Goal: Task Accomplishment & Management: Use online tool/utility

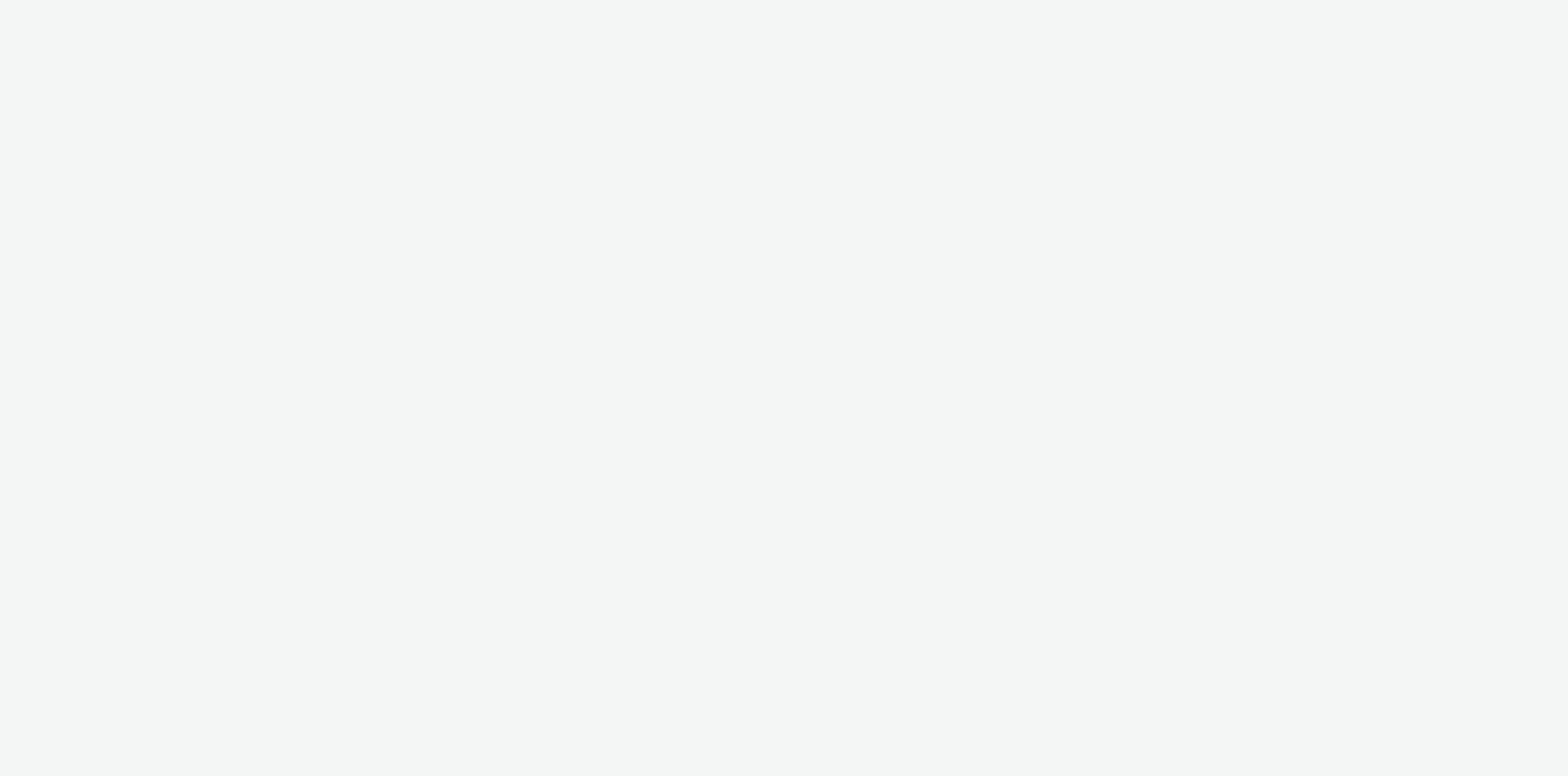
select select "11a7df10-284f-415c-b52a-427acf4c31ae"
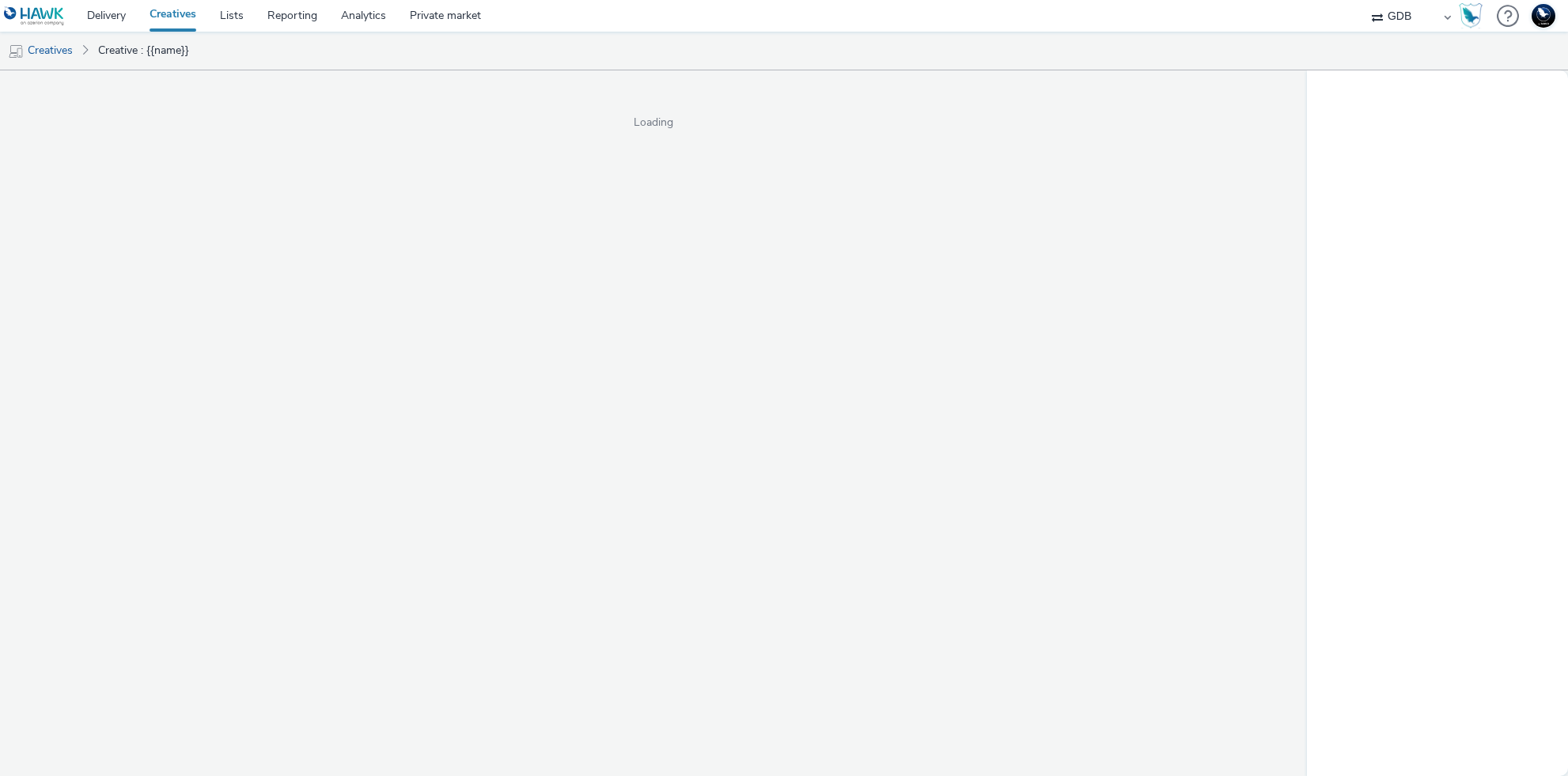
select select "14ff0ef8-09ed-4aeb-b460-2bf7cbd953b7"
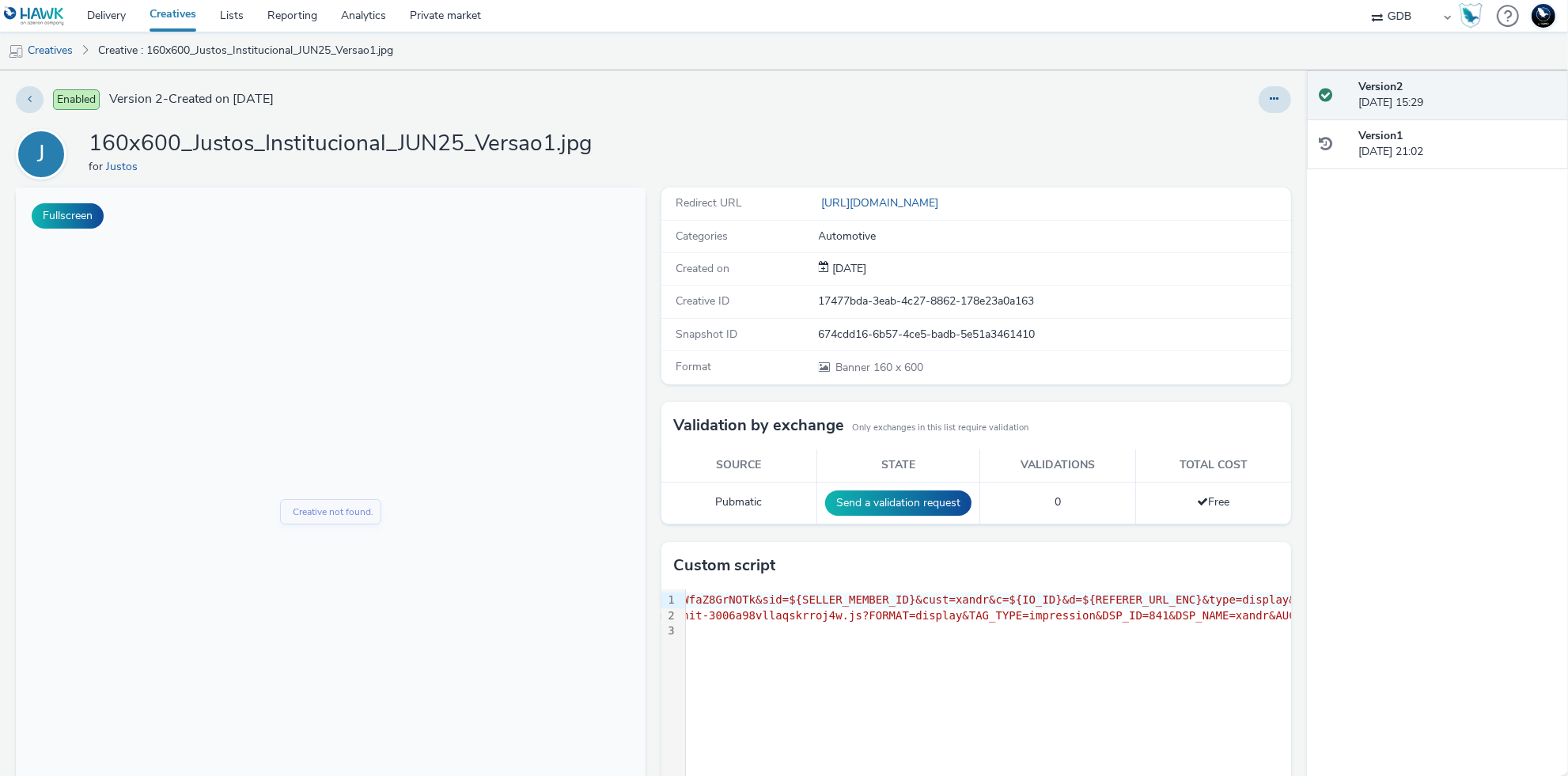
scroll to position [0, 320]
click at [1005, 646] on div "9 1 2 3 › <script src= "https://tag.escalated.io?i=L0fWfaZ8GrNOTk&sid=${SELLER_…" at bounding box center [977, 708] width 630 height 237
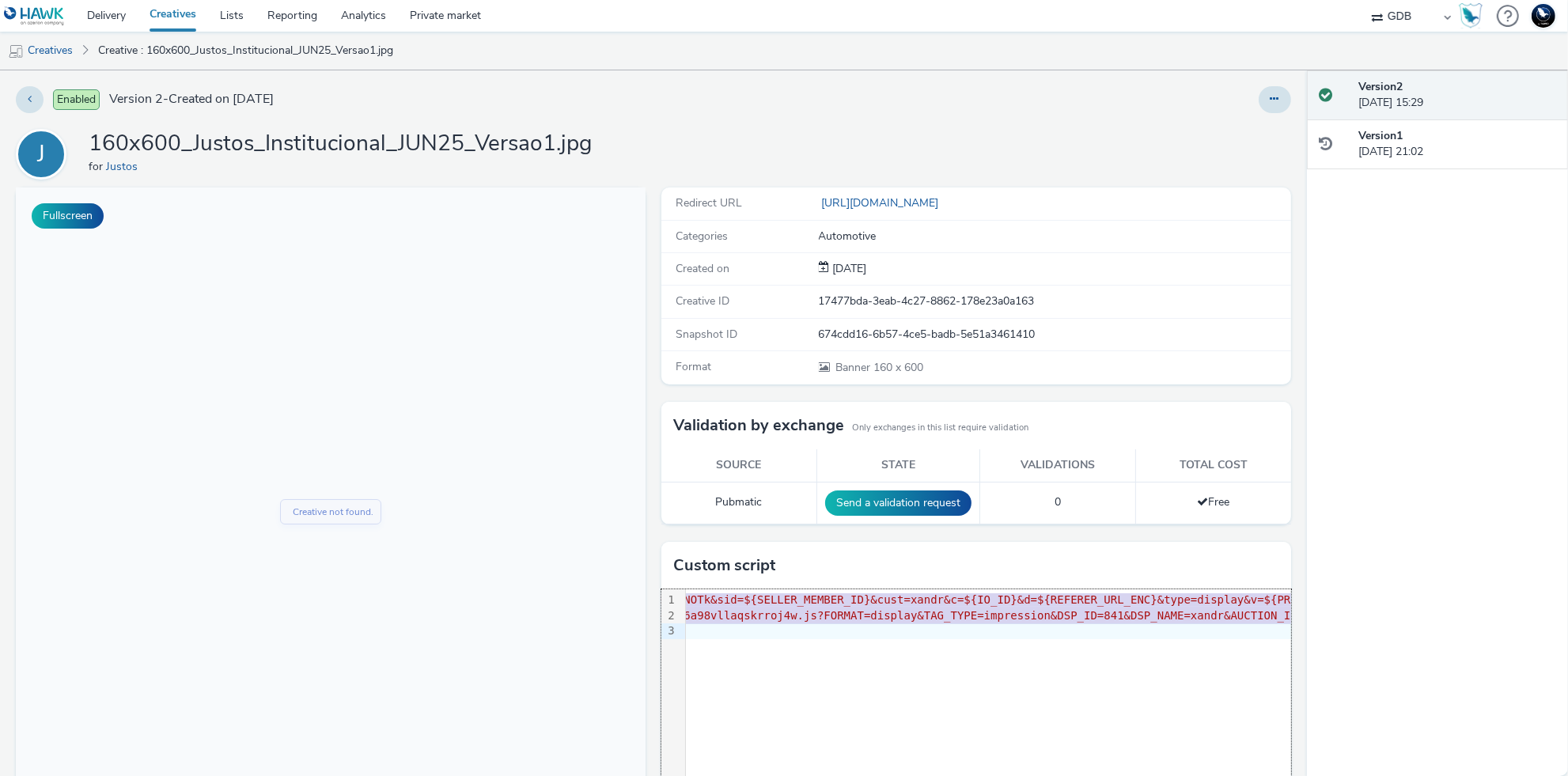
copy div "<script src= "https://tag.escalated.io?i=L0fWfaZ8GrNOTk&sid=${SELLER_MEMBER_ID}…"
click at [1054, 678] on div "9 1 2 3 › <script src= "https://tag.escalated.io?i=L0fWfaZ8GrNOTk&sid=${SELLER_…" at bounding box center [977, 708] width 630 height 237
copy div "<script src= "https://tag.escalated.io?i=L0fWfaZ8GrNOTk&sid=${SELLER_MEMBER_ID}…"
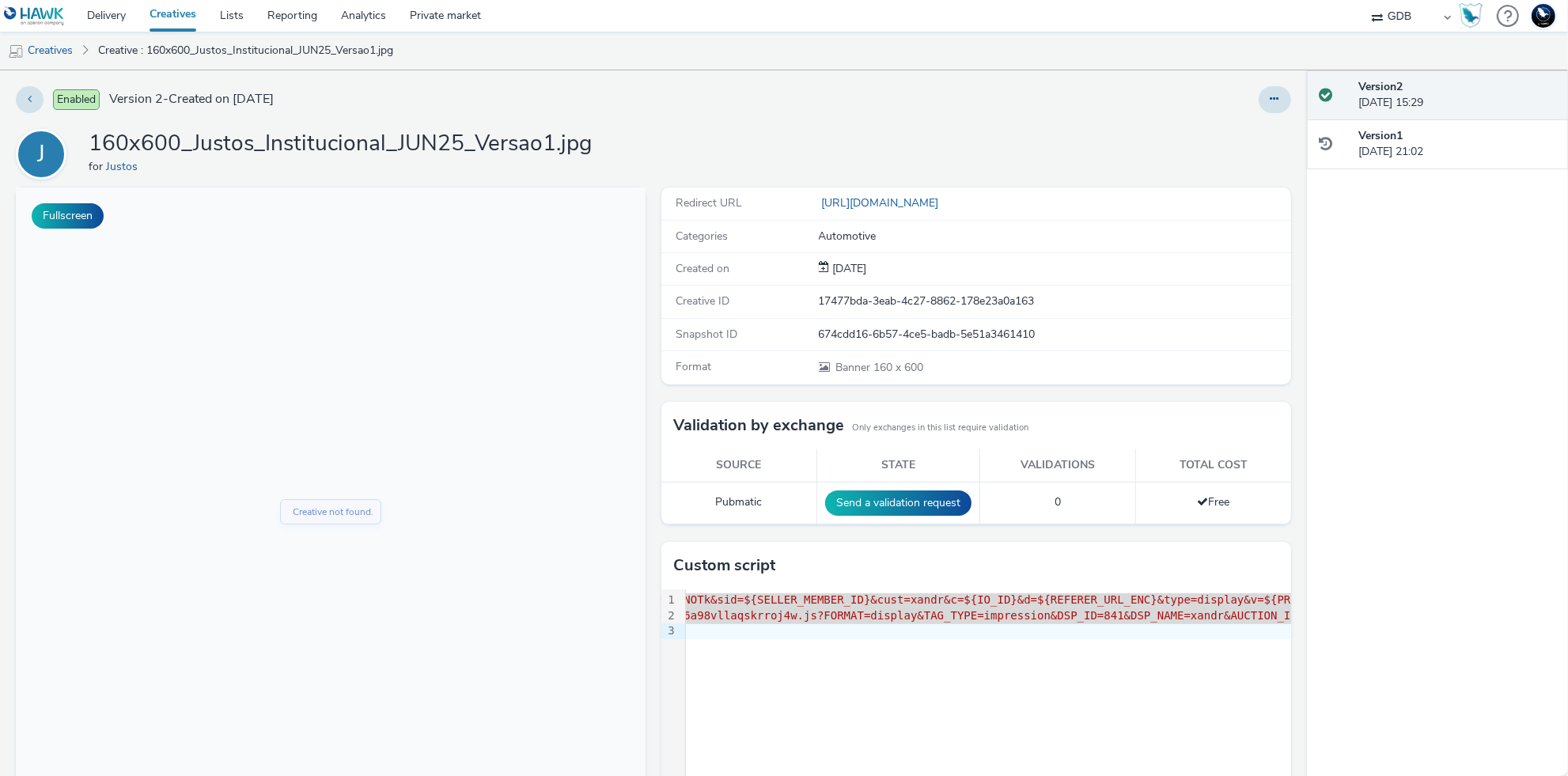
click at [1019, 296] on div "17477bda-3eab-4c27-8862-178e23a0a163" at bounding box center [1054, 301] width 471 height 16
click at [975, 339] on div "674cdd16-6b57-4ce5-badb-5e51a3461410" at bounding box center [1054, 334] width 471 height 16
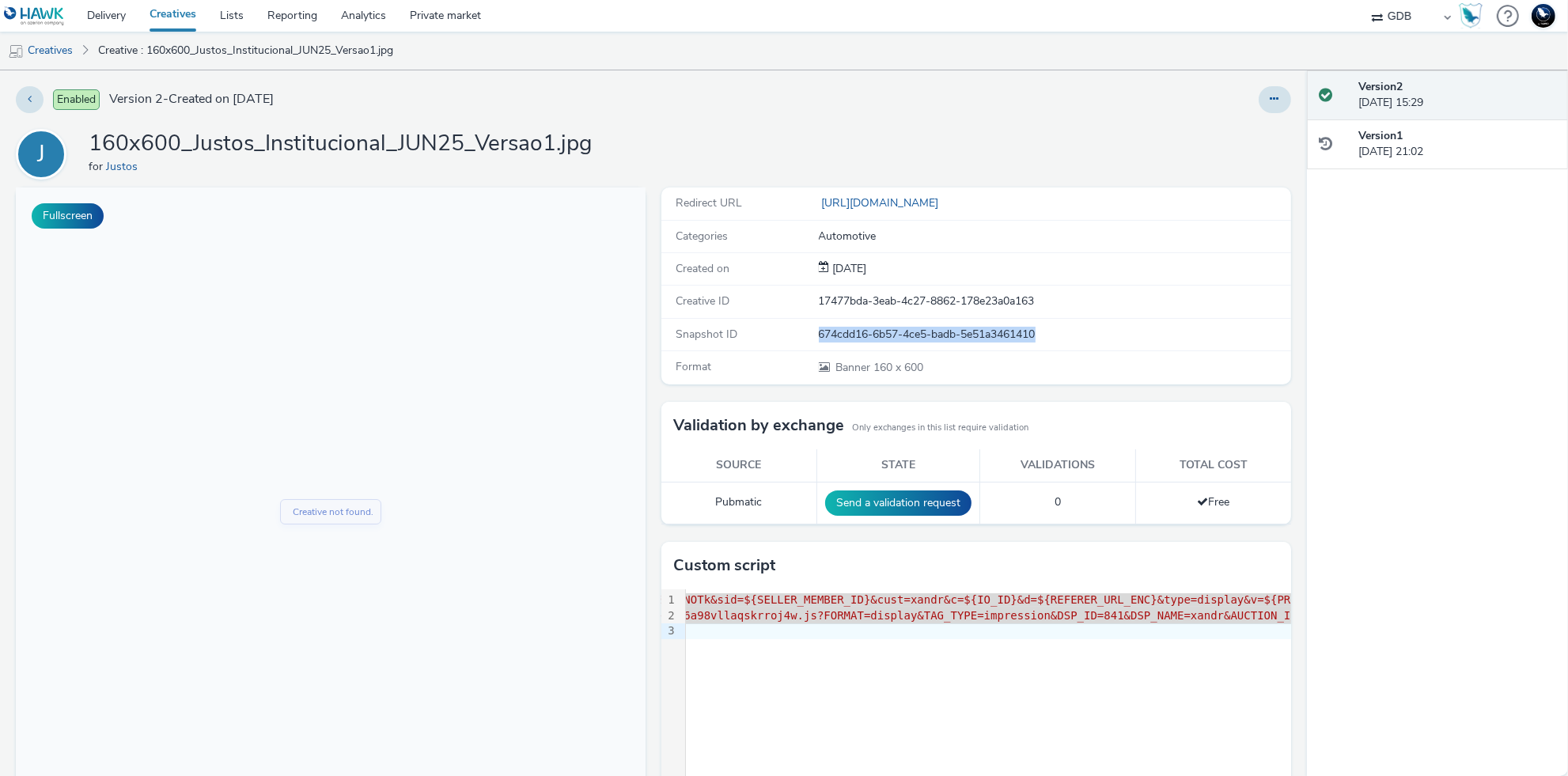
click at [975, 339] on div "674cdd16-6b57-4ce5-badb-5e51a3461410" at bounding box center [1054, 334] width 471 height 16
copy div "674cdd16-6b57-4ce5-badb-5e51a3461410"
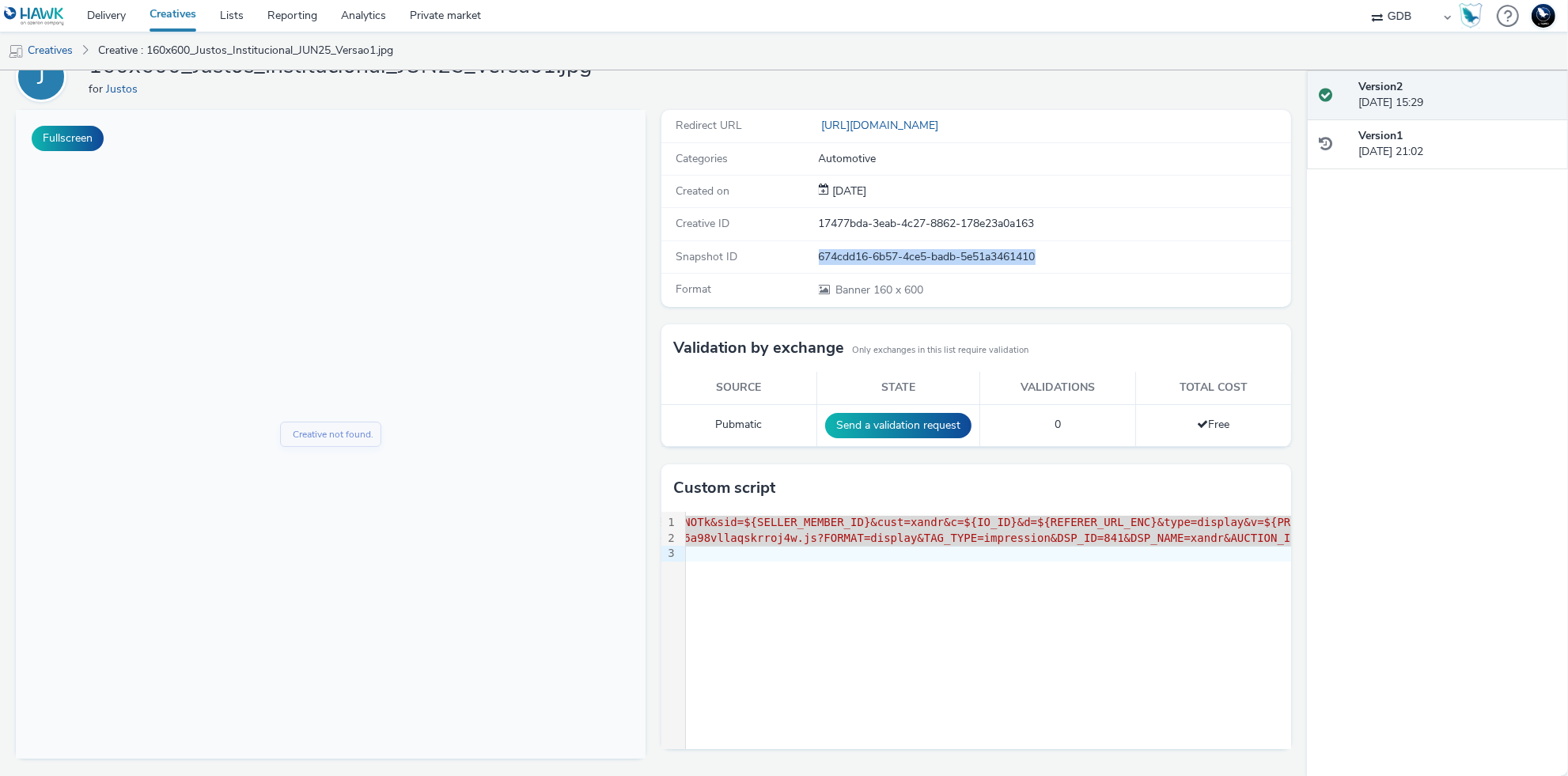
scroll to position [0, 0]
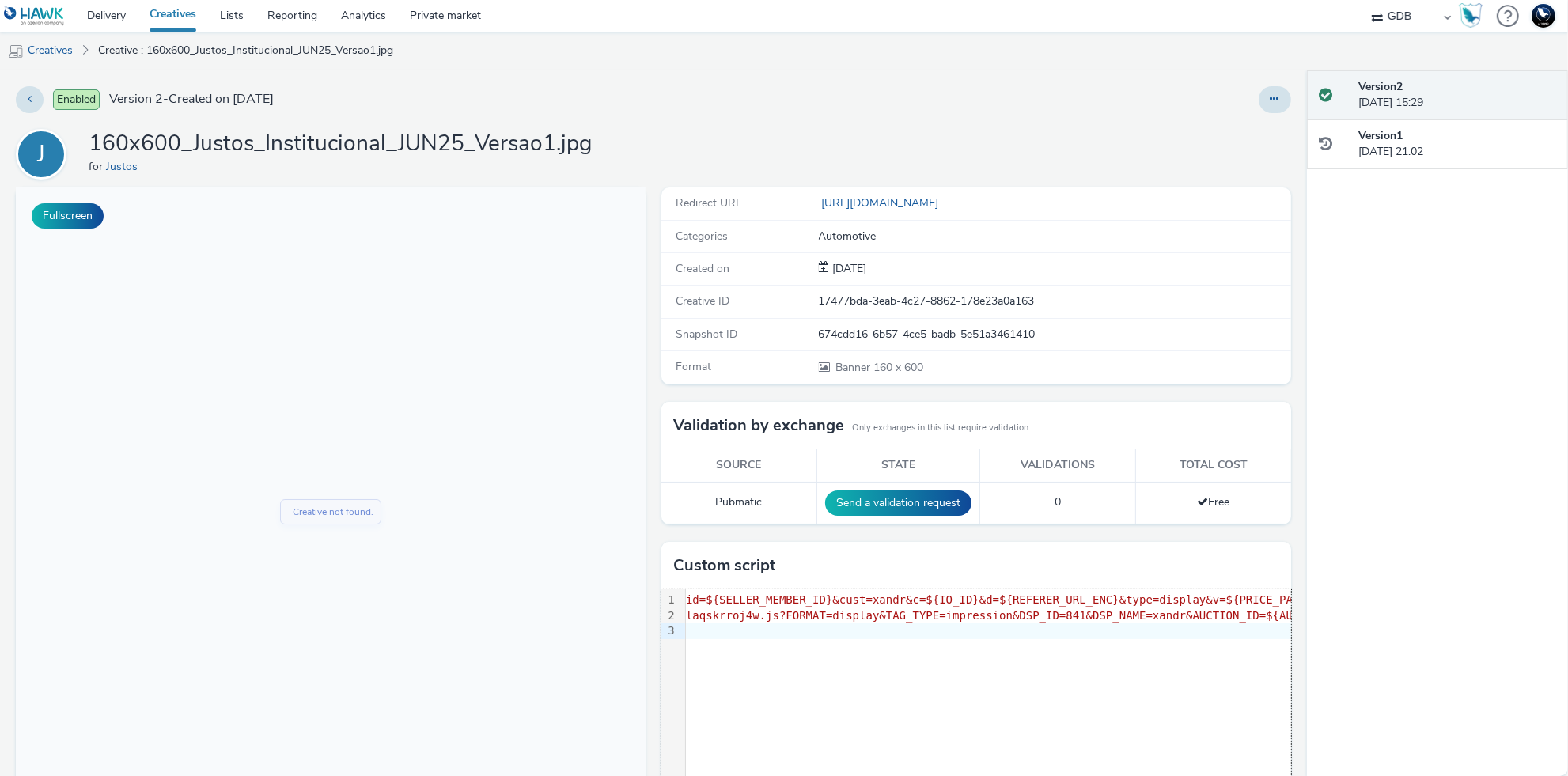
scroll to position [0, 507]
click at [1002, 648] on div "9 1 2 3 › <script src= "https://tag.escalated.io?i=L0fWfaZ8GrNOTk&sid=${SELLER_…" at bounding box center [977, 708] width 630 height 237
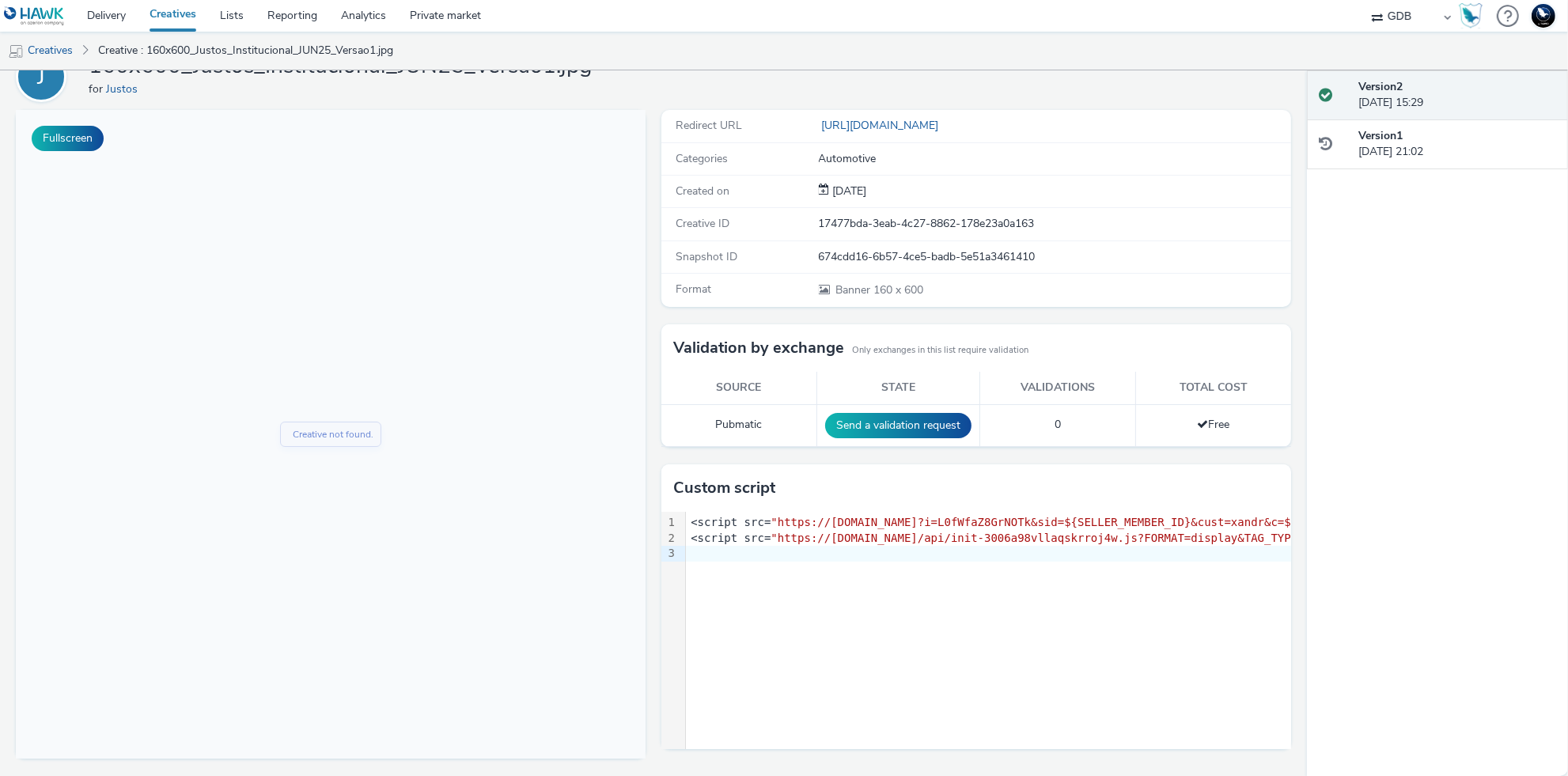
scroll to position [0, 0]
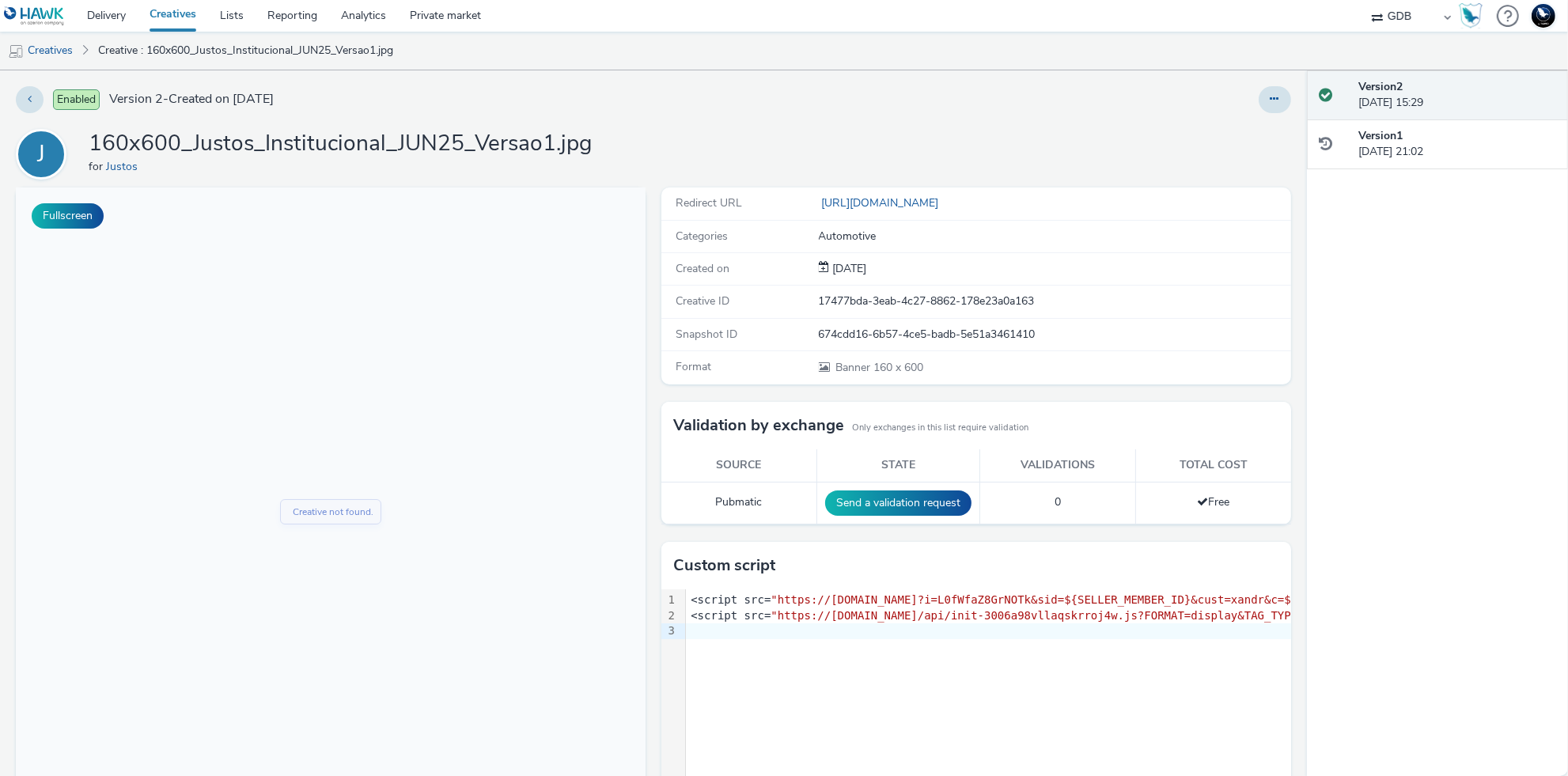
click at [614, 73] on div "Enabled Version 2 - Created on 01 August 2025 J 160x600_Justos_Institucional_JU…" at bounding box center [653, 423] width 1307 height 706
drag, startPoint x: 816, startPoint y: 335, endPoint x: 1143, endPoint y: 335, distance: 327.0
click at [1143, 335] on div "Snapshot ID 674cdd16-6b57-4ce5-badb-5e51a3461410" at bounding box center [977, 334] width 630 height 32
copy div "674cdd16-6b57-4ce5-badb-5e51a3461410"
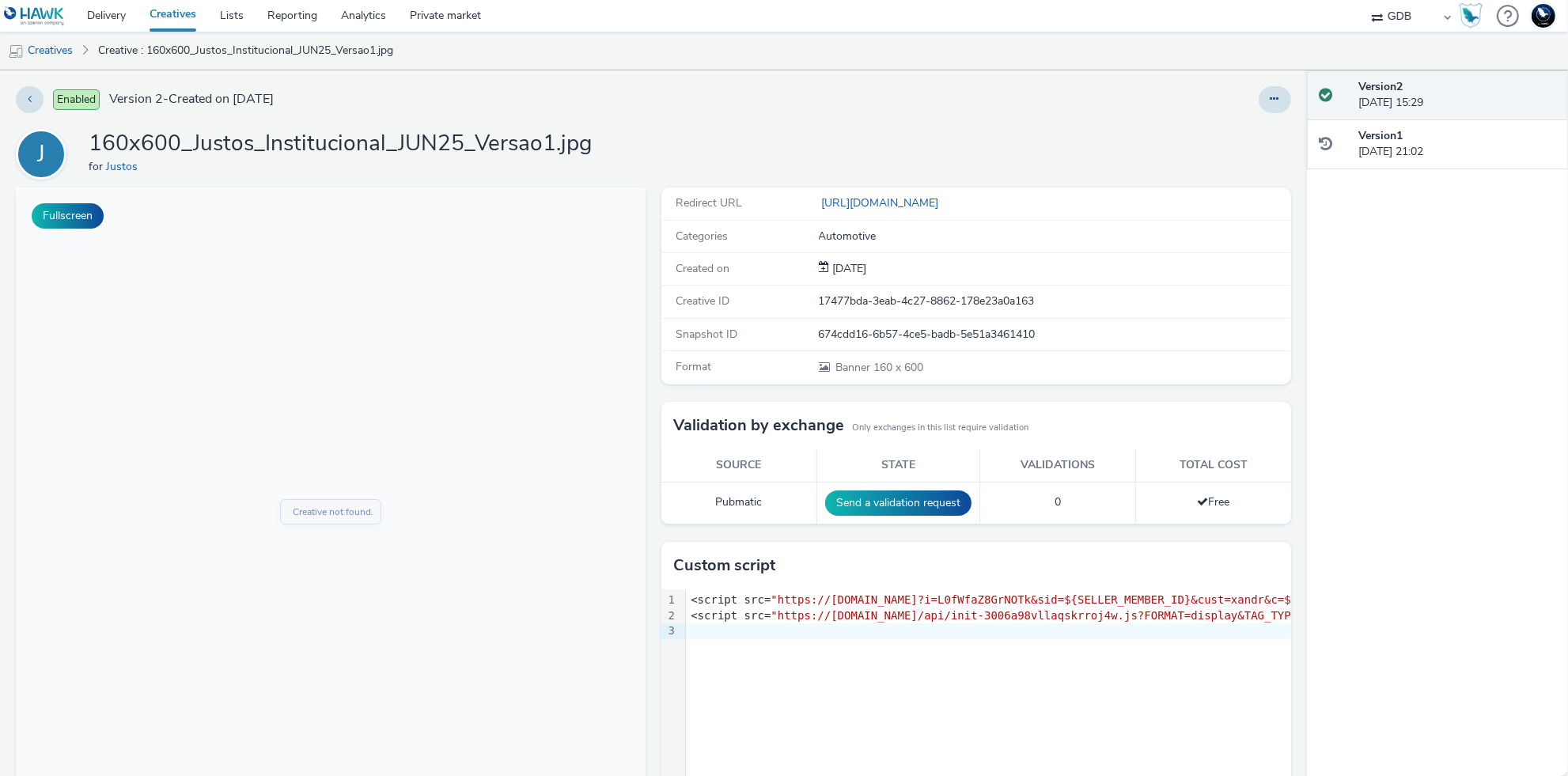
click at [1177, 283] on div "Created on 01 Aug 2025" at bounding box center [977, 269] width 630 height 32
drag, startPoint x: 1087, startPoint y: 600, endPoint x: 970, endPoint y: 601, distance: 117.0
click at [970, 601] on span ""https://[DOMAIN_NAME]?i=L0fWfaZ8GrNOTk&sid=${SELLER_MEMBER_ID}&cust=xandr&c=${…" at bounding box center [872, 599] width 1027 height 12
click at [953, 601] on span ""https://tag.escalated.io?i=L0fWfaZ8GrNOTk&sid=${SELLER_MEMBER_ID}&cust=xandr&c…" at bounding box center [656, 599] width 593 height 12
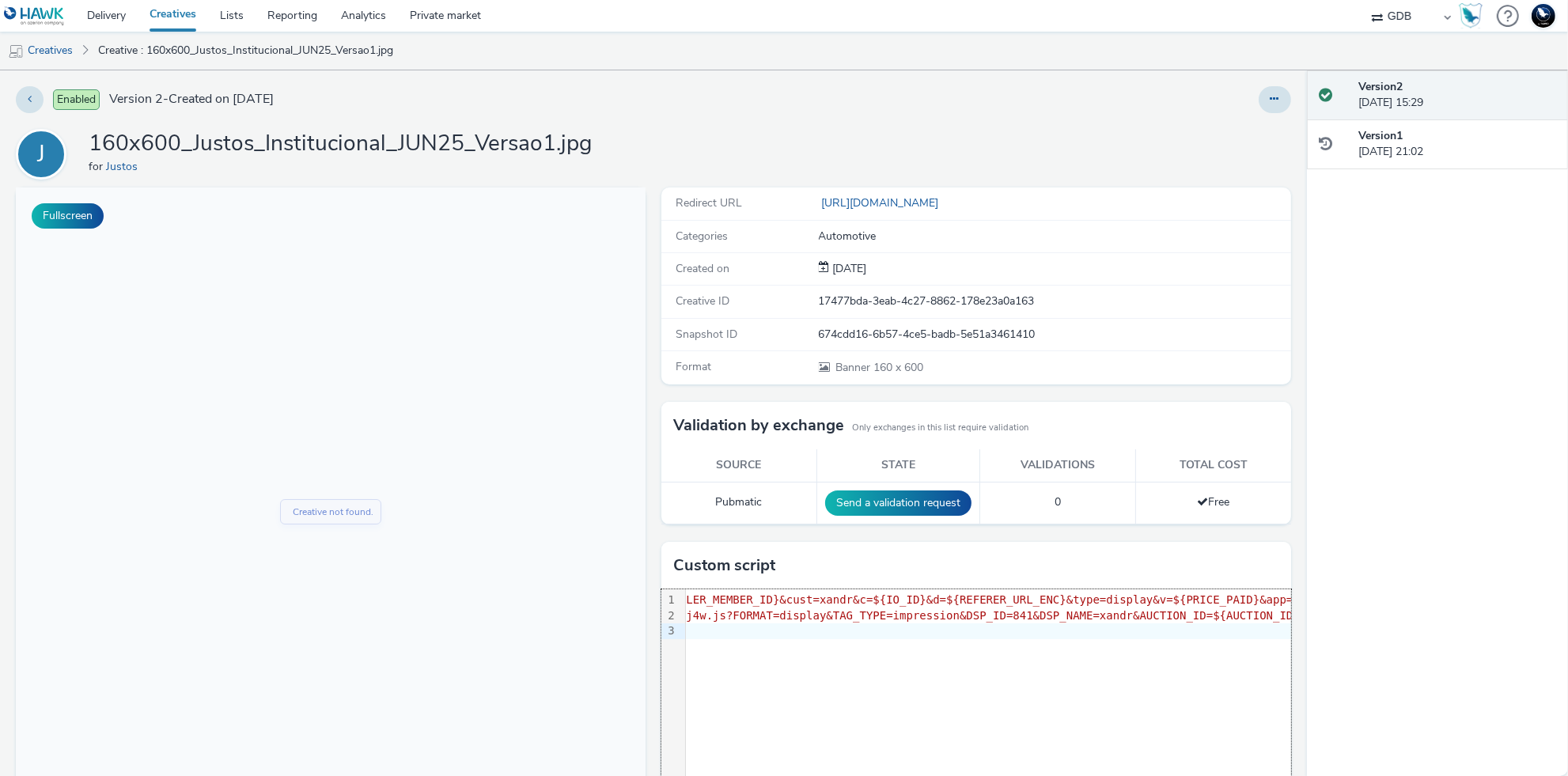
click at [1019, 603] on span ""https://[DOMAIN_NAME]?i=L0fWfaZ8GrNOTk&sid=${SELLER_MEMBER_ID}&cust=xandr&c=${…" at bounding box center [872, 599] width 1027 height 12
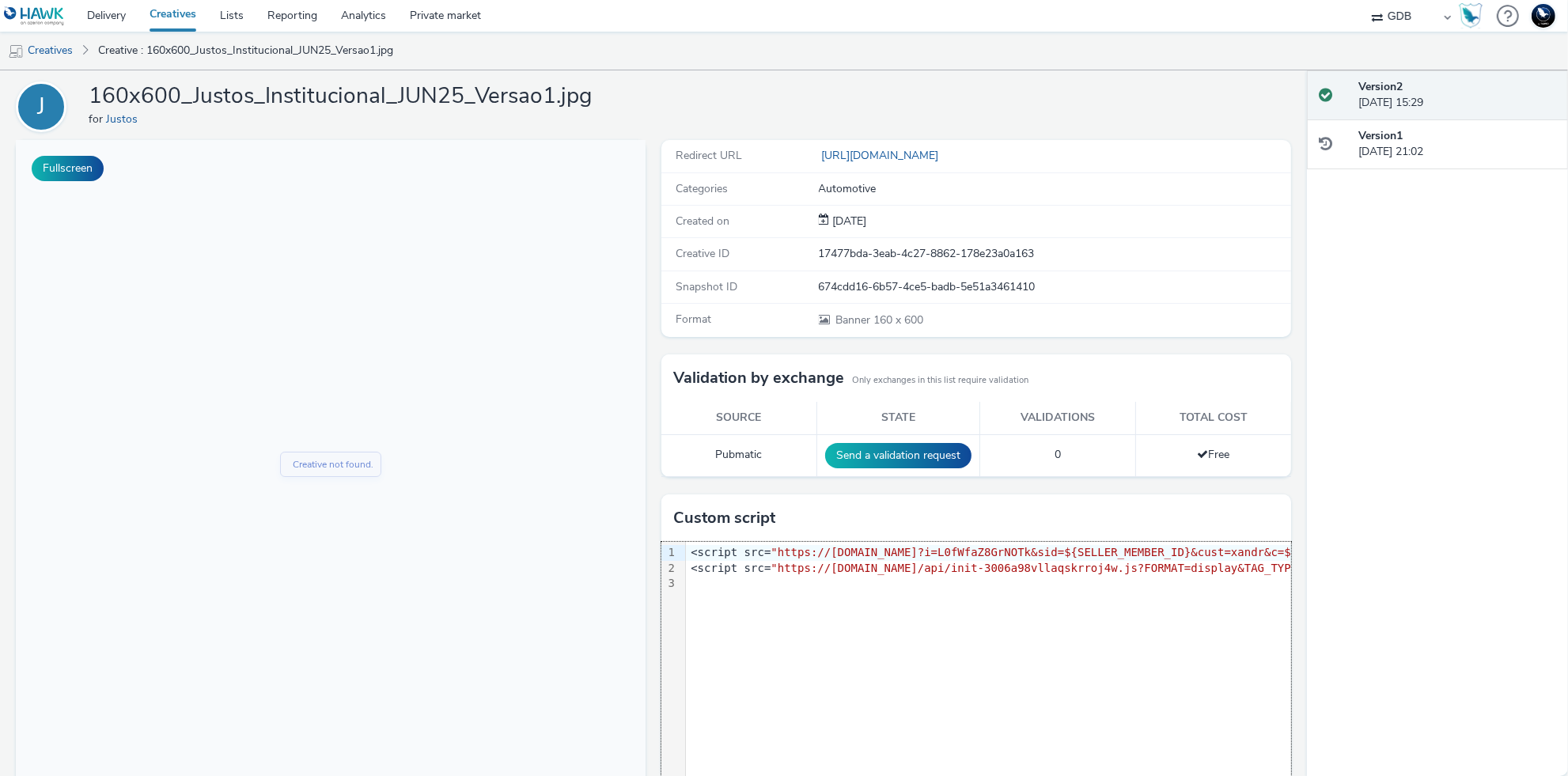
scroll to position [78, 0]
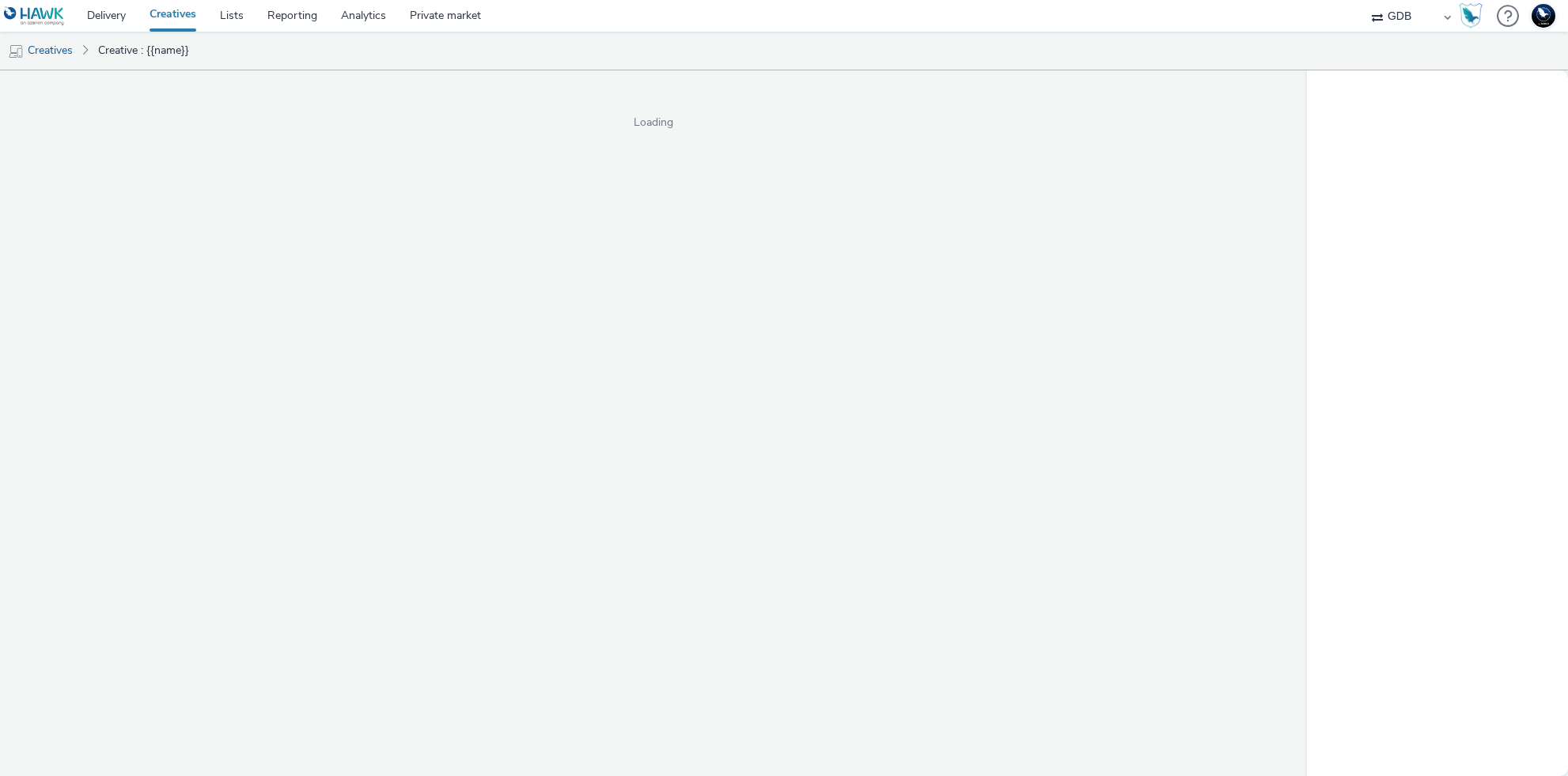
select select "14ff0ef8-09ed-4aeb-b460-2bf7cbd953b7"
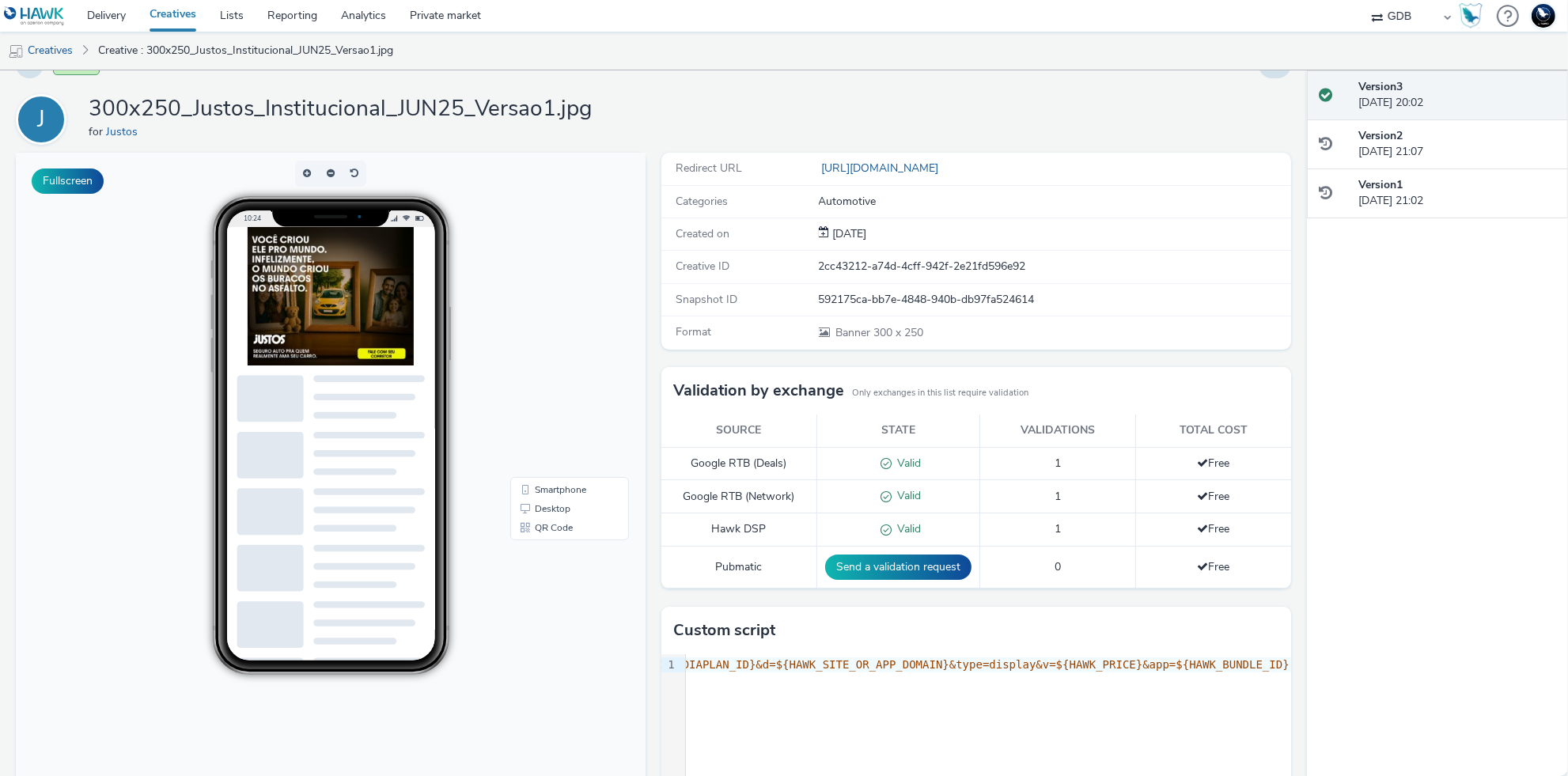
scroll to position [19, 0]
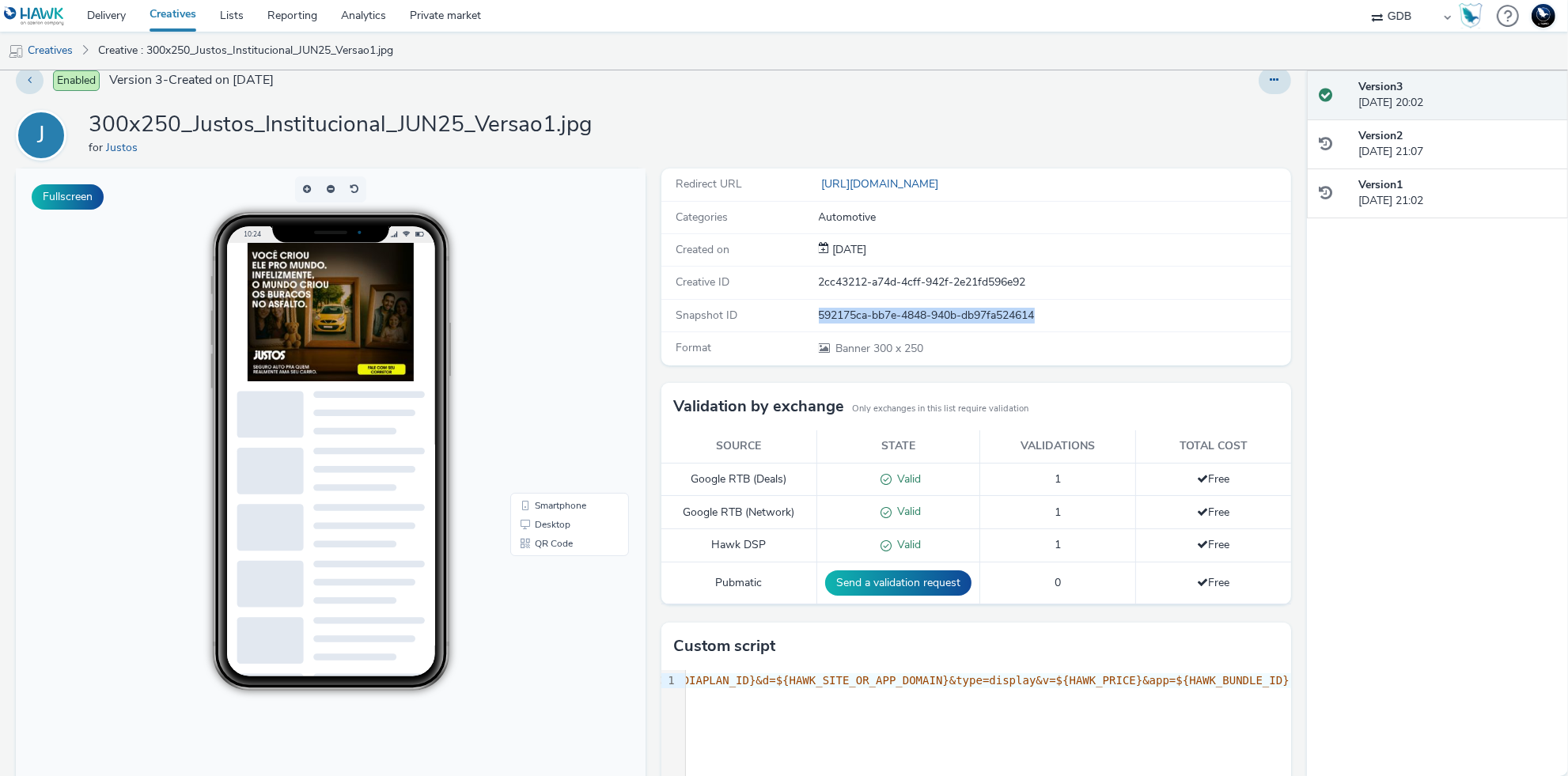
drag, startPoint x: 816, startPoint y: 315, endPoint x: 1126, endPoint y: 324, distance: 310.1
click at [1126, 324] on div "Snapshot ID 592175ca-bb7e-4848-940b-db97fa524614" at bounding box center [977, 316] width 630 height 32
copy div "592175ca-bb7e-4848-940b-db97fa524614"
click at [955, 687] on span "//tag.escalated.io?i=L0fWfaZ8GrNOTk&sid=${HAWK_PUBLISHER_ID}&cust=hawk&c=${HAWK…" at bounding box center [722, 681] width 1134 height 12
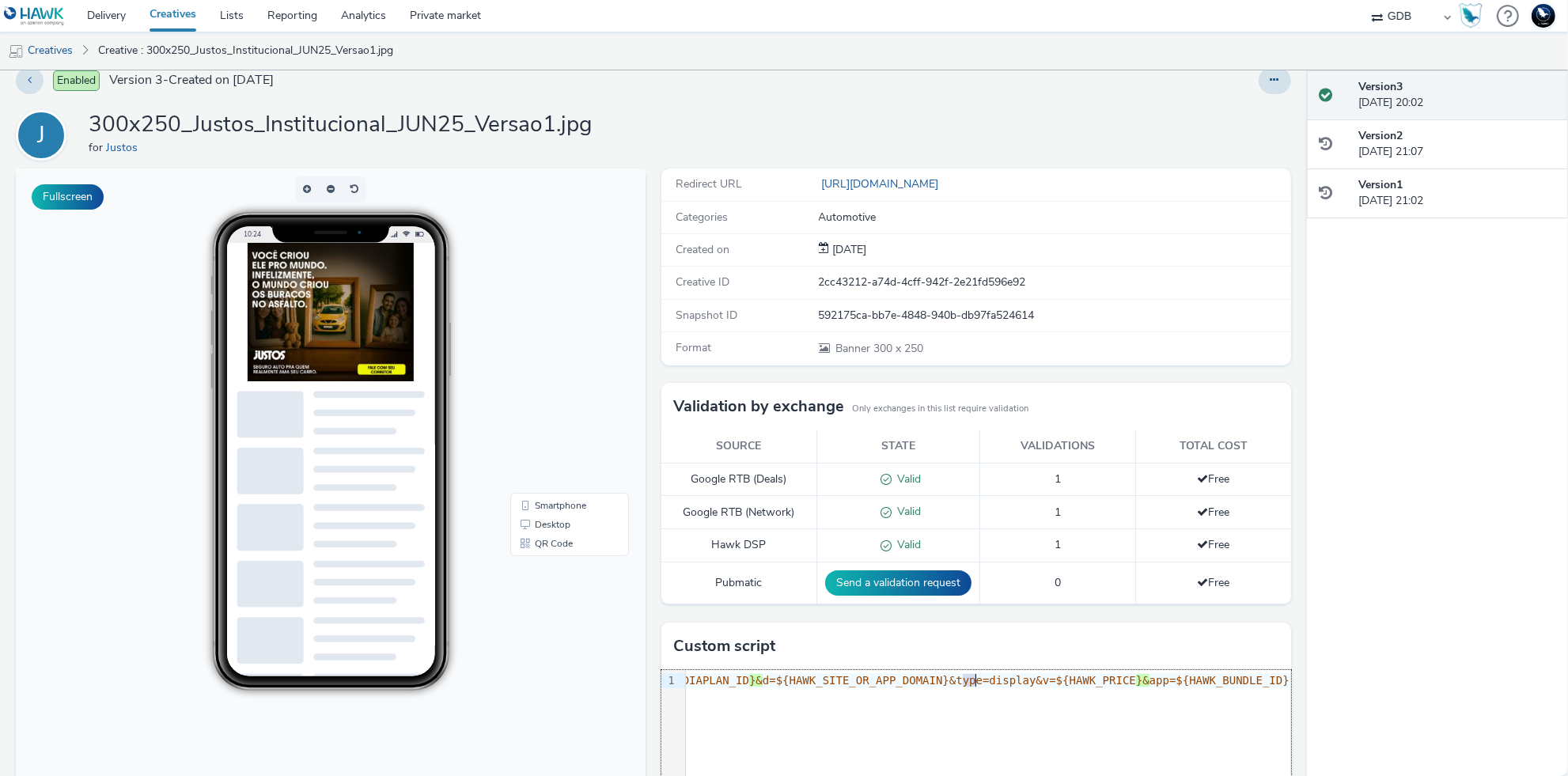
click at [955, 687] on div "https : //tag.escalated.io?i=L0fWfaZ8GrNOTk&sid=${HAWK_PUBLISHER_ID }& cust=haw…" at bounding box center [700, 681] width 1180 height 16
click at [1045, 308] on div "592175ca-bb7e-4848-940b-db97fa524614" at bounding box center [1054, 316] width 471 height 16
drag, startPoint x: 1044, startPoint y: 311, endPoint x: 777, endPoint y: 324, distance: 267.3
click at [777, 324] on div "Snapshot ID 592175ca-bb7e-4848-940b-db97fa524614" at bounding box center [977, 316] width 630 height 32
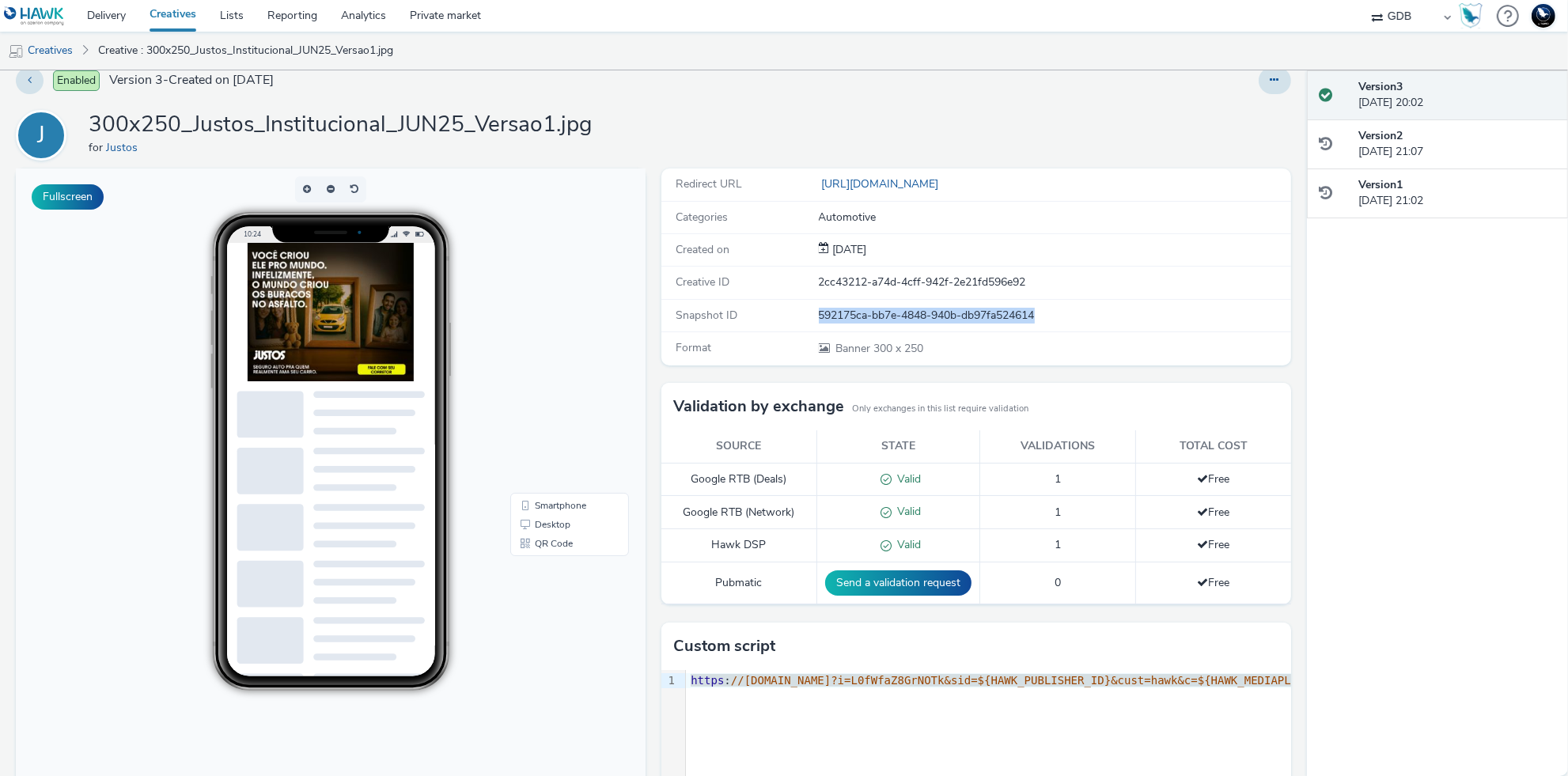
copy div "592175ca-bb7e-4848-940b-db97fa524614"
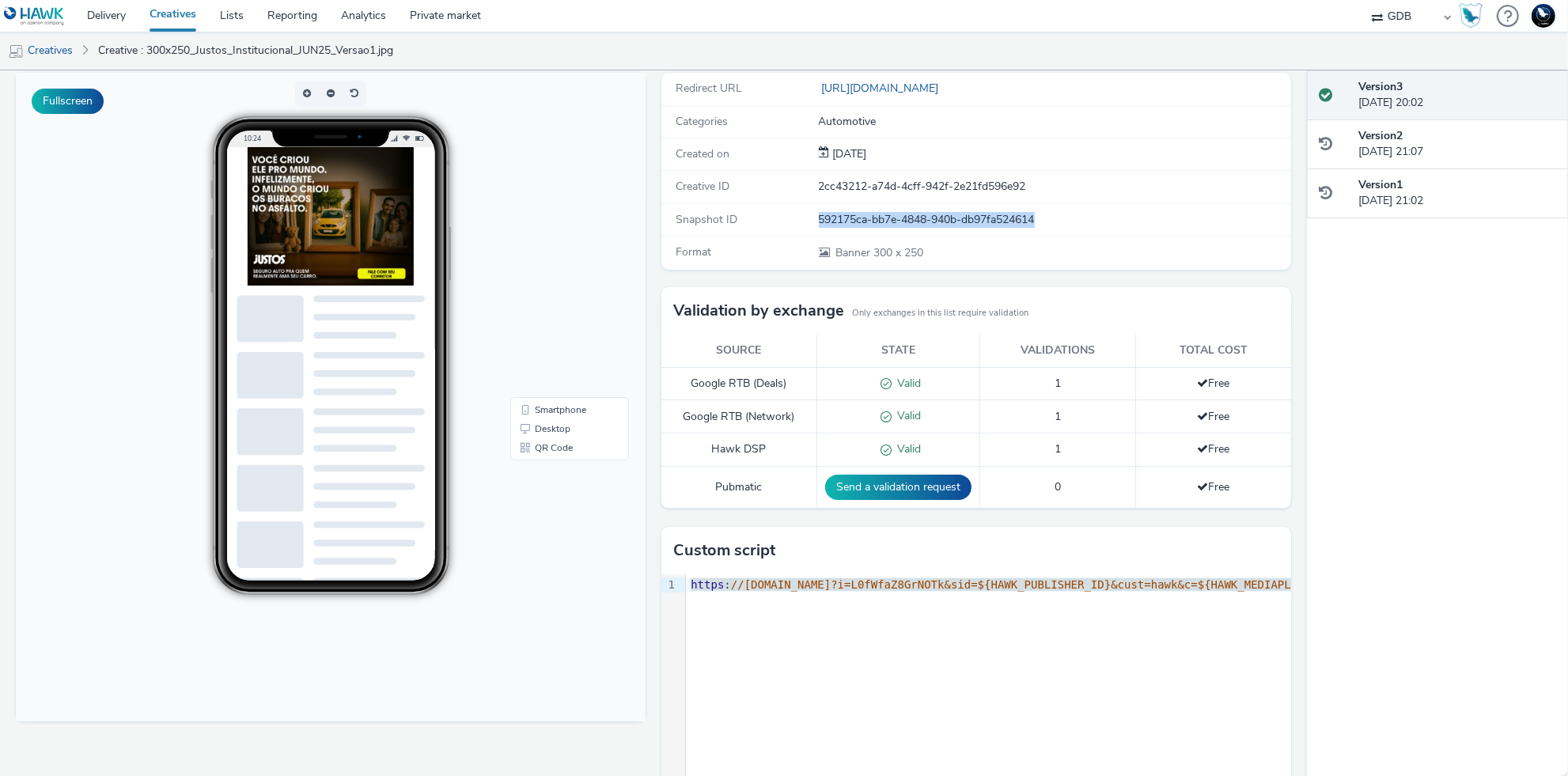
scroll to position [169, 0]
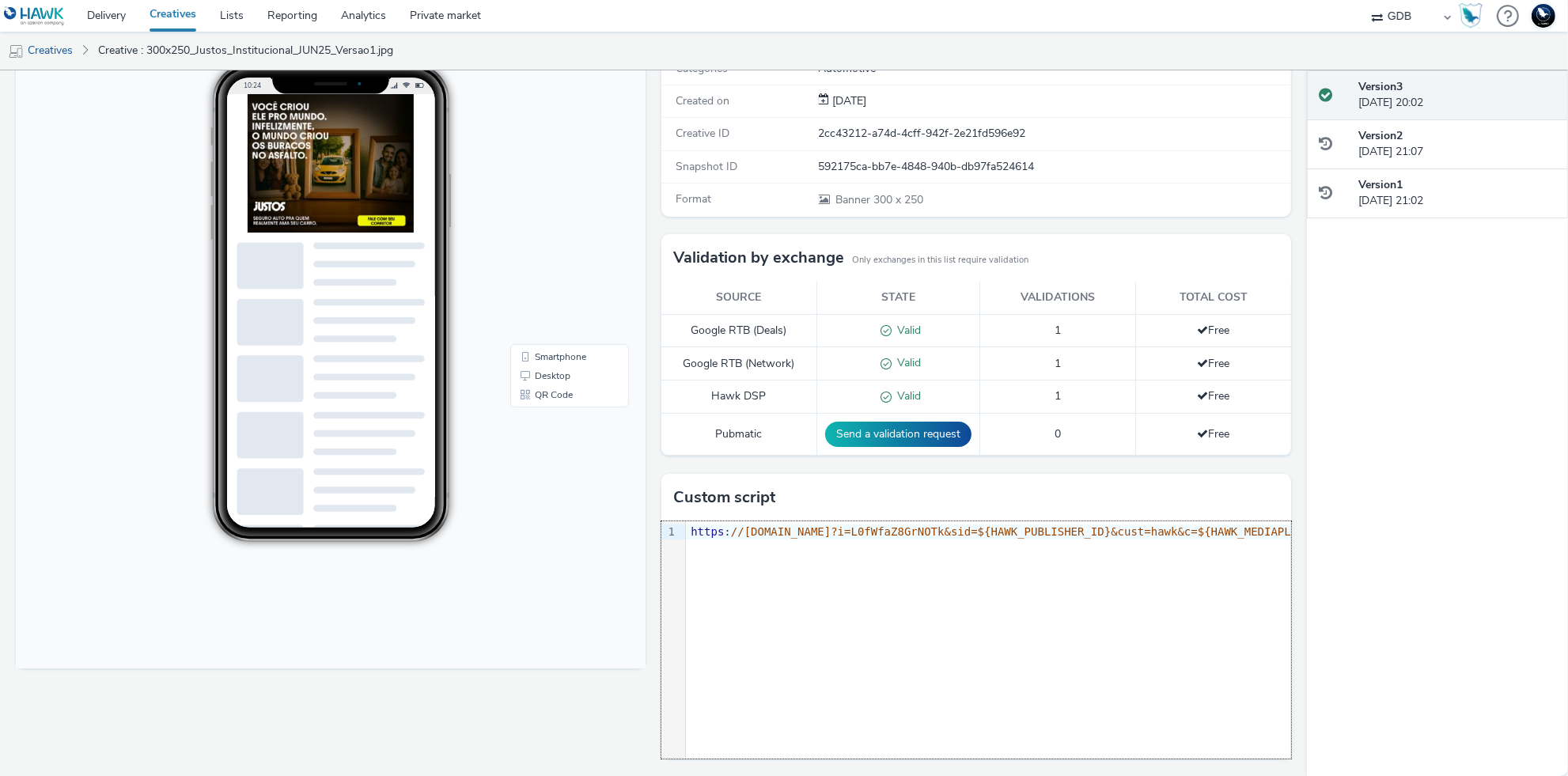
click at [765, 606] on div "9 1 › https : //tag.escalated.io?i=L0fWfaZ8GrNOTk&sid=${HAWK_PUBLISHER_ID}&cust…" at bounding box center [977, 640] width 630 height 237
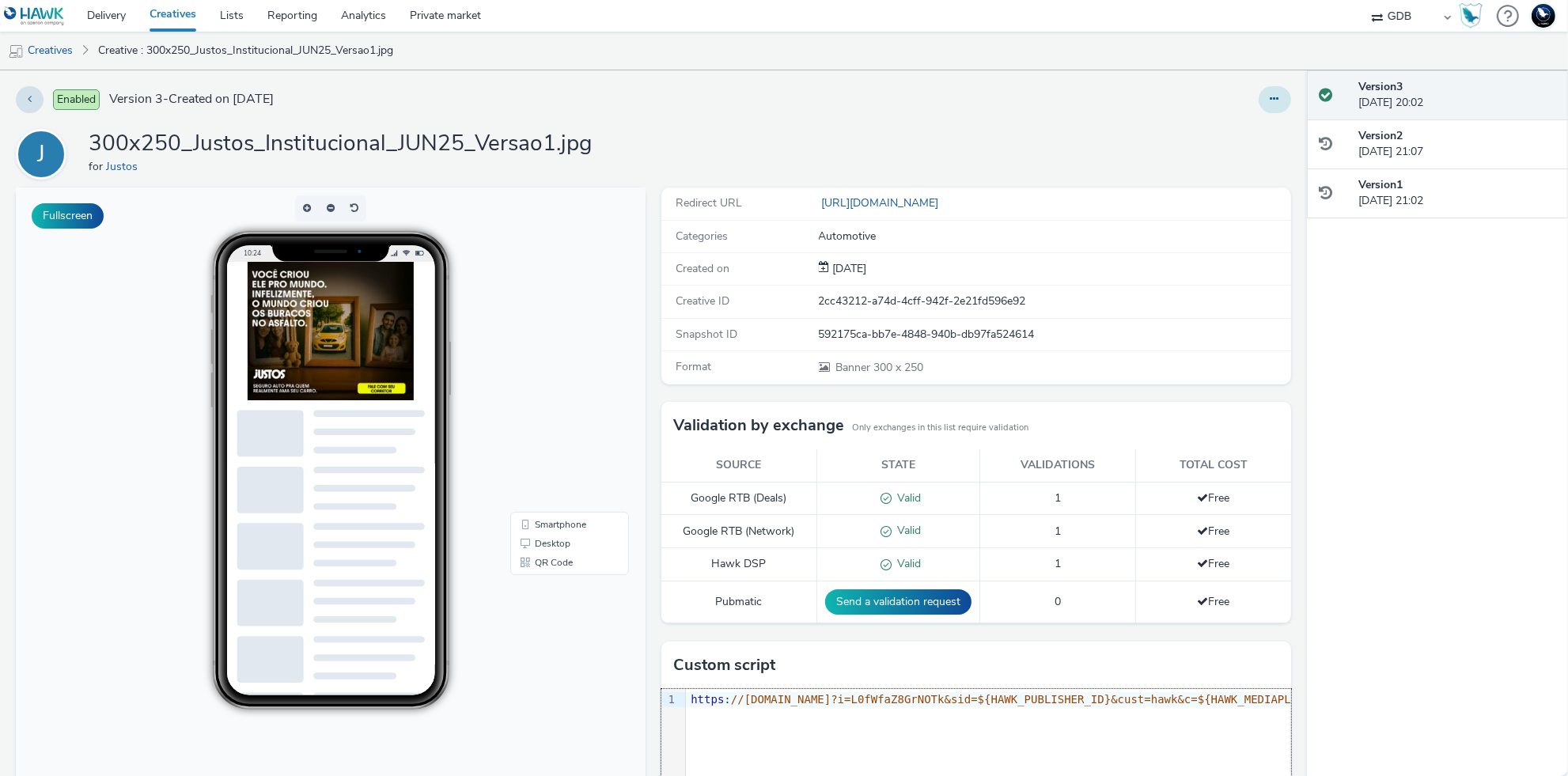
click at [1277, 91] on button at bounding box center [1275, 100] width 32 height 27
click at [1259, 120] on link "Edit" at bounding box center [1232, 131] width 119 height 31
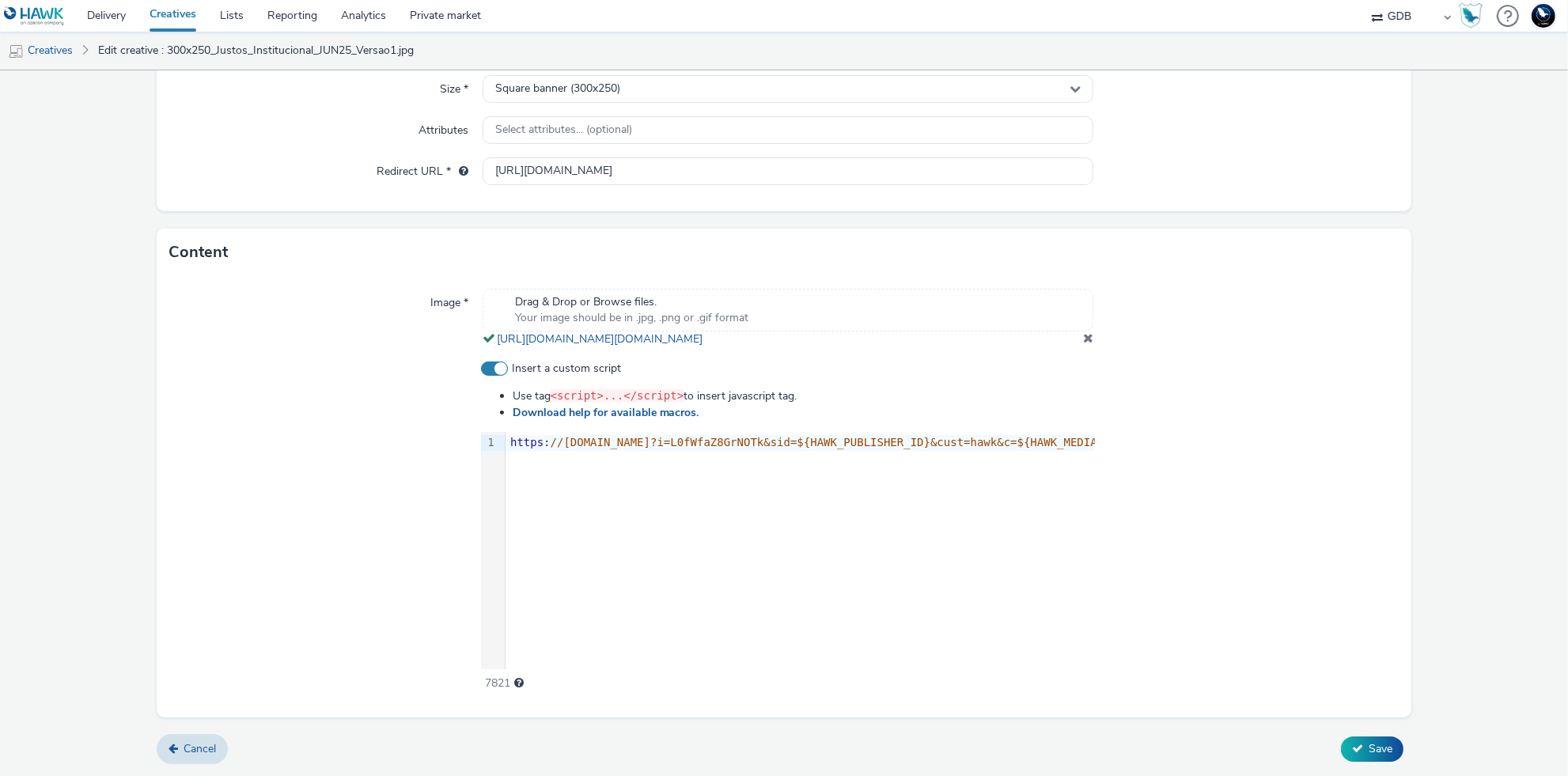
click at [702, 495] on div "9 1 › https : //[DOMAIN_NAME]?i=L0fWfaZ8GrNOTk&sid=${HAWK_PUBLISHER_ID}&cust=ha…" at bounding box center [788, 550] width 615 height 237
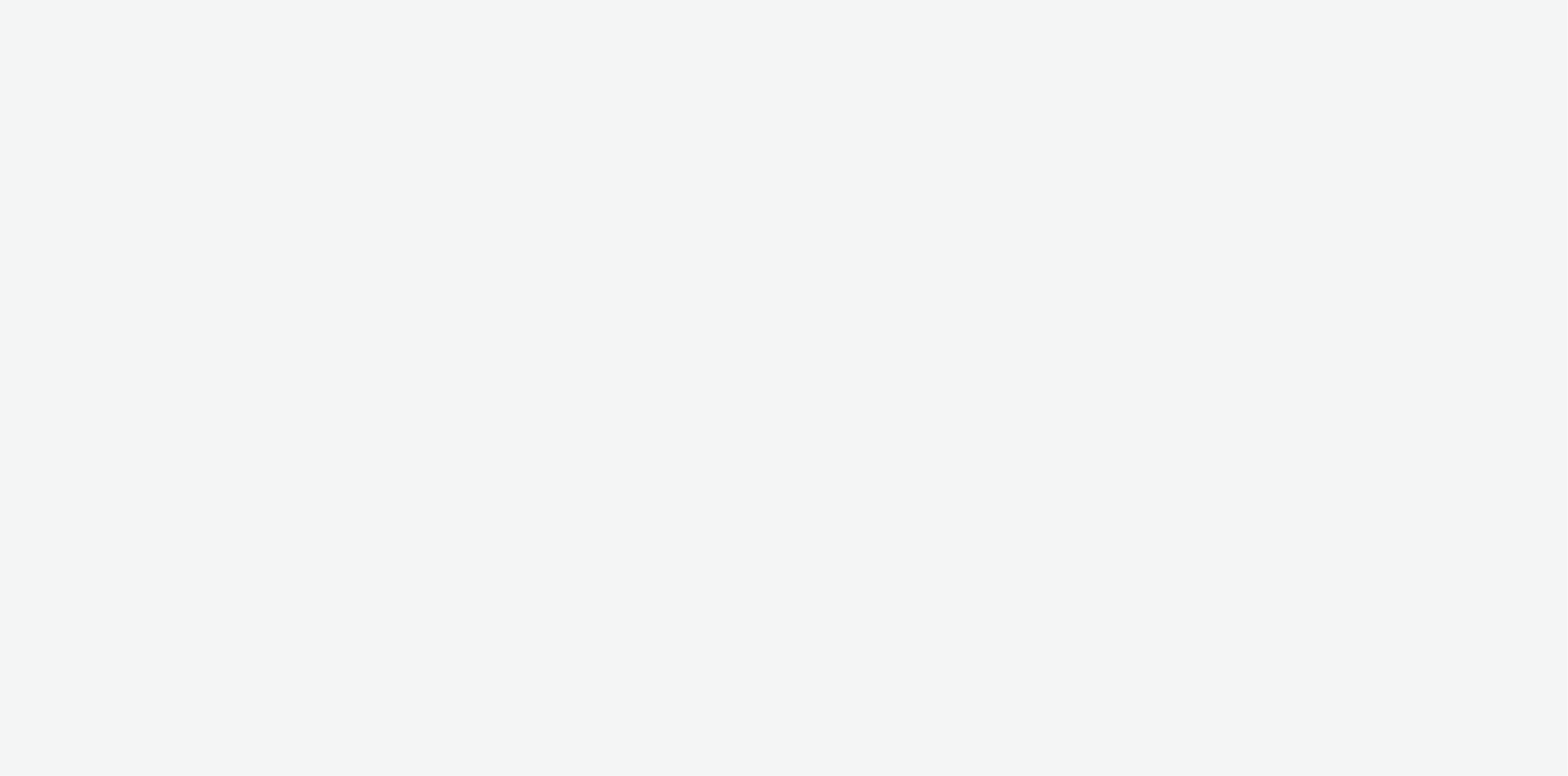
select select "14ff0ef8-09ed-4aeb-b460-2bf7cbd953b7"
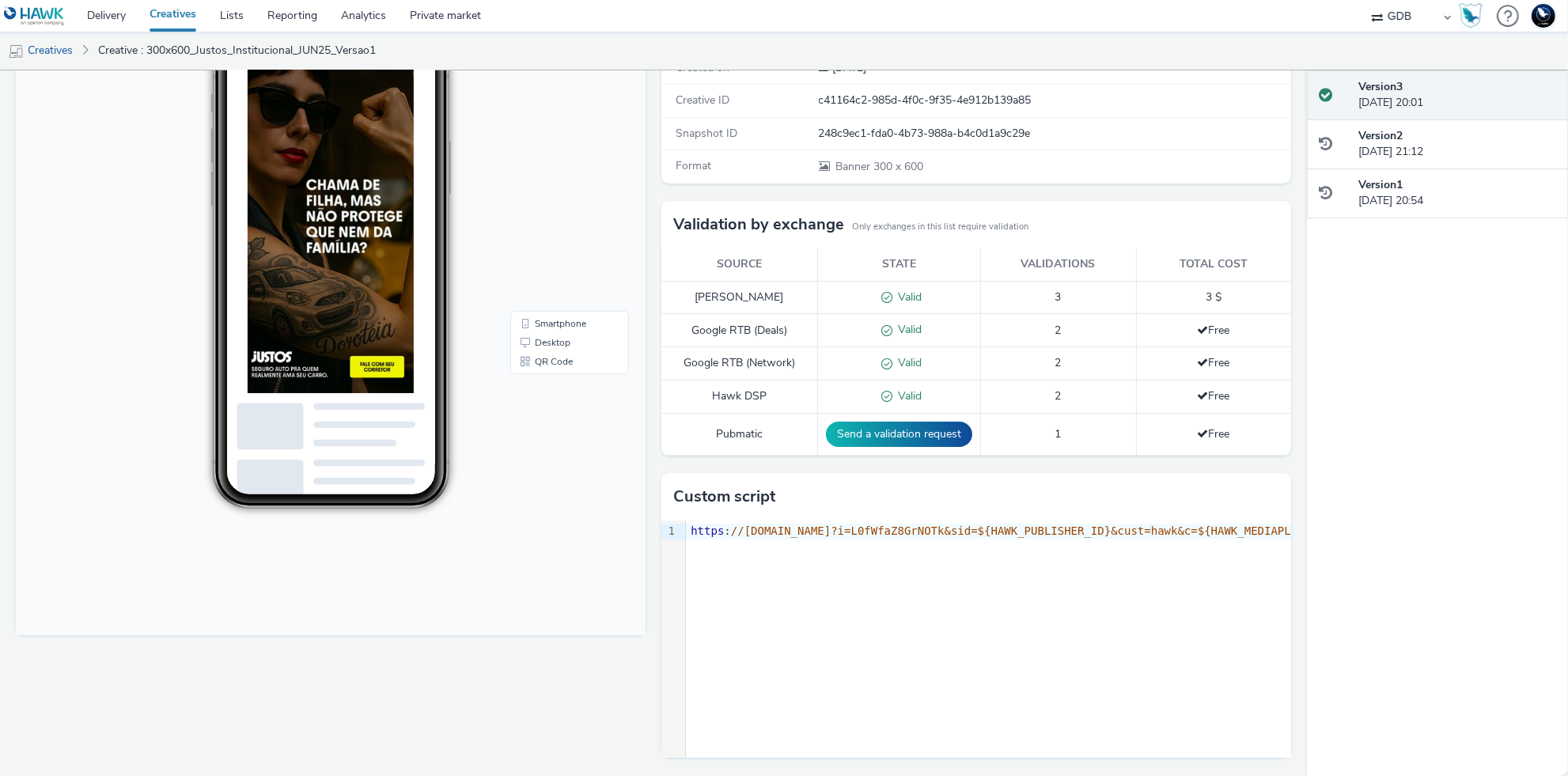
click at [1000, 627] on div "9 1 › https : //[DOMAIN_NAME]?i=L0fWfaZ8GrNOTk&sid=${HAWK_PUBLISHER_ID}&cust=ha…" at bounding box center [977, 640] width 630 height 237
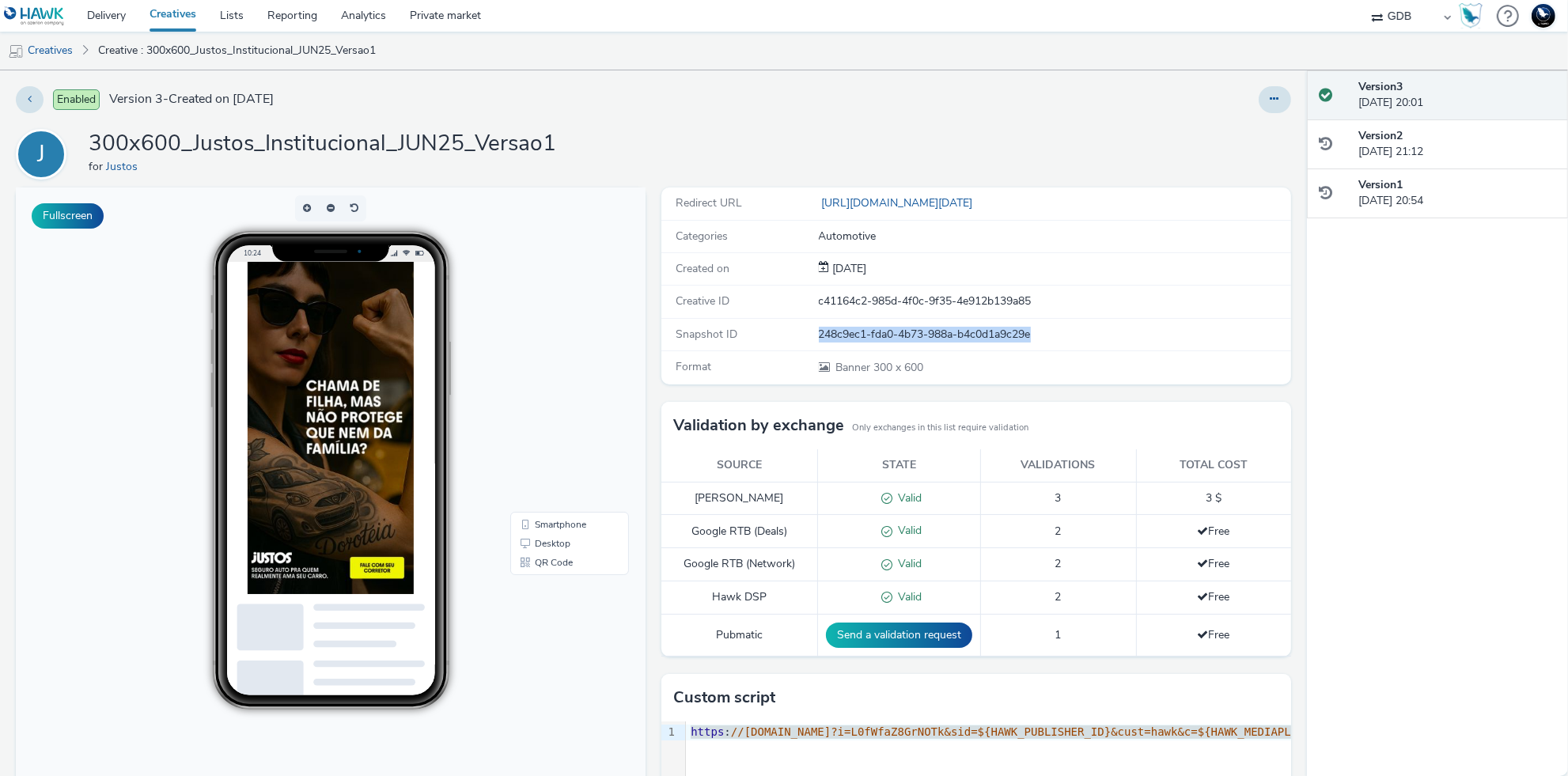
drag, startPoint x: 813, startPoint y: 335, endPoint x: 1109, endPoint y: 340, distance: 296.0
click at [1109, 340] on div "Snapshot ID 248c9ec1-fda0-4b73-988a-b4c0d1a9c29e" at bounding box center [977, 334] width 630 height 32
copy div "248c9ec1-fda0-4b73-988a-b4c0d1a9c29e"
click at [1116, 319] on div "Snapshot ID 248c9ec1-fda0-4b73-988a-b4c0d1a9c29e" at bounding box center [977, 334] width 630 height 32
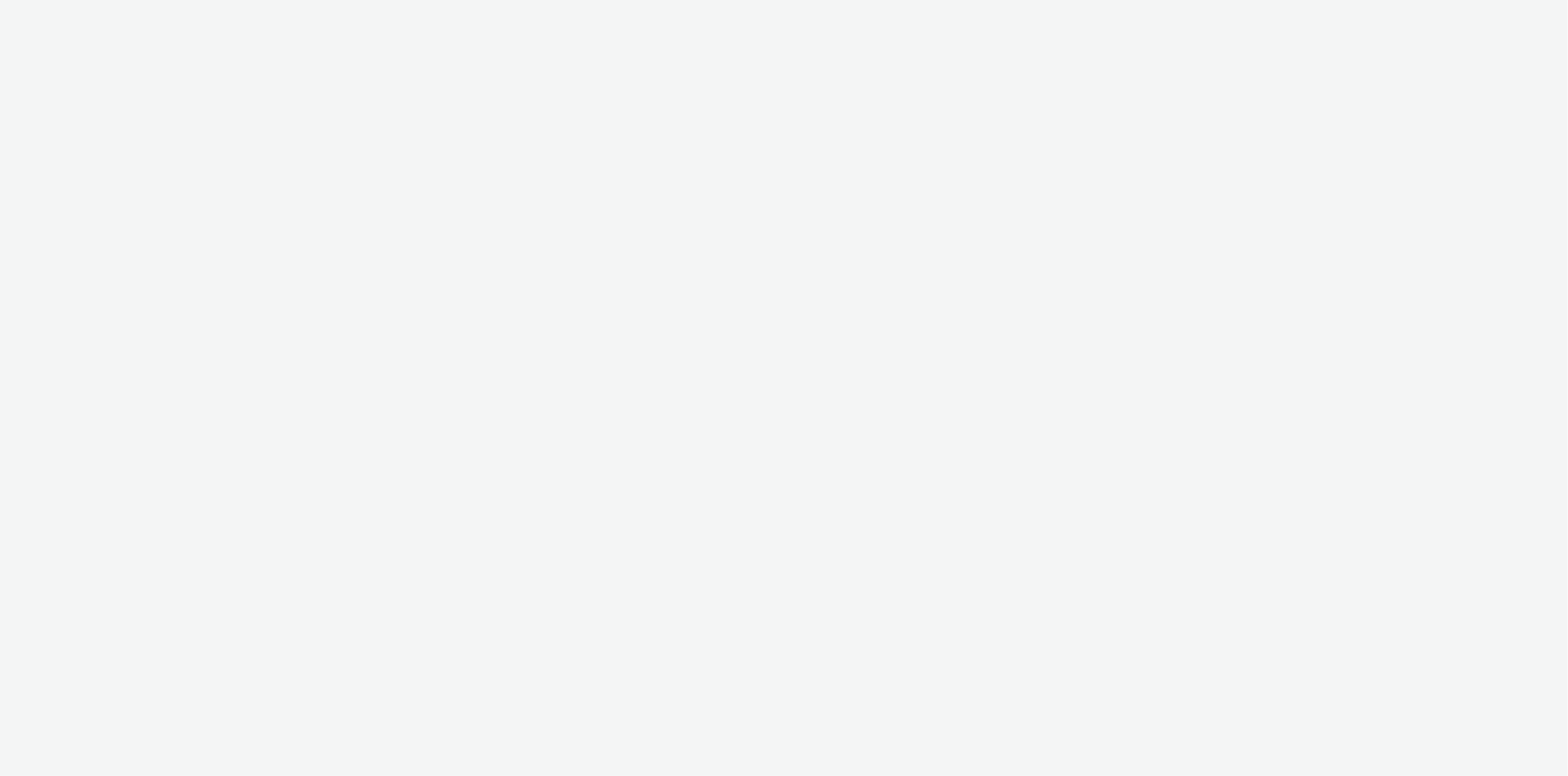
select select "14ff0ef8-09ed-4aeb-b460-2bf7cbd953b7"
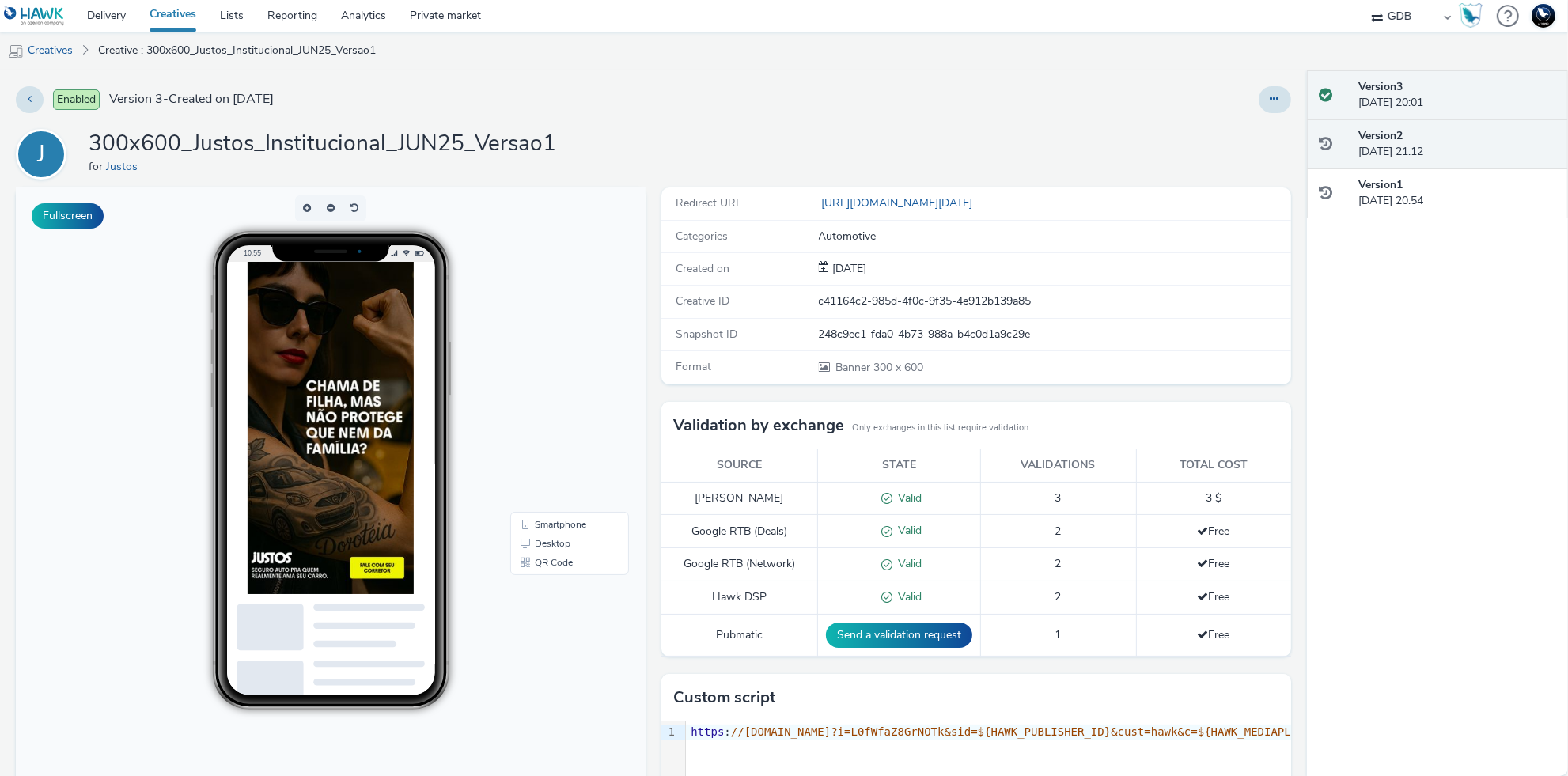
click at [1505, 120] on div "Version 2 21 August 2025, 21:12" at bounding box center [1437, 144] width 261 height 50
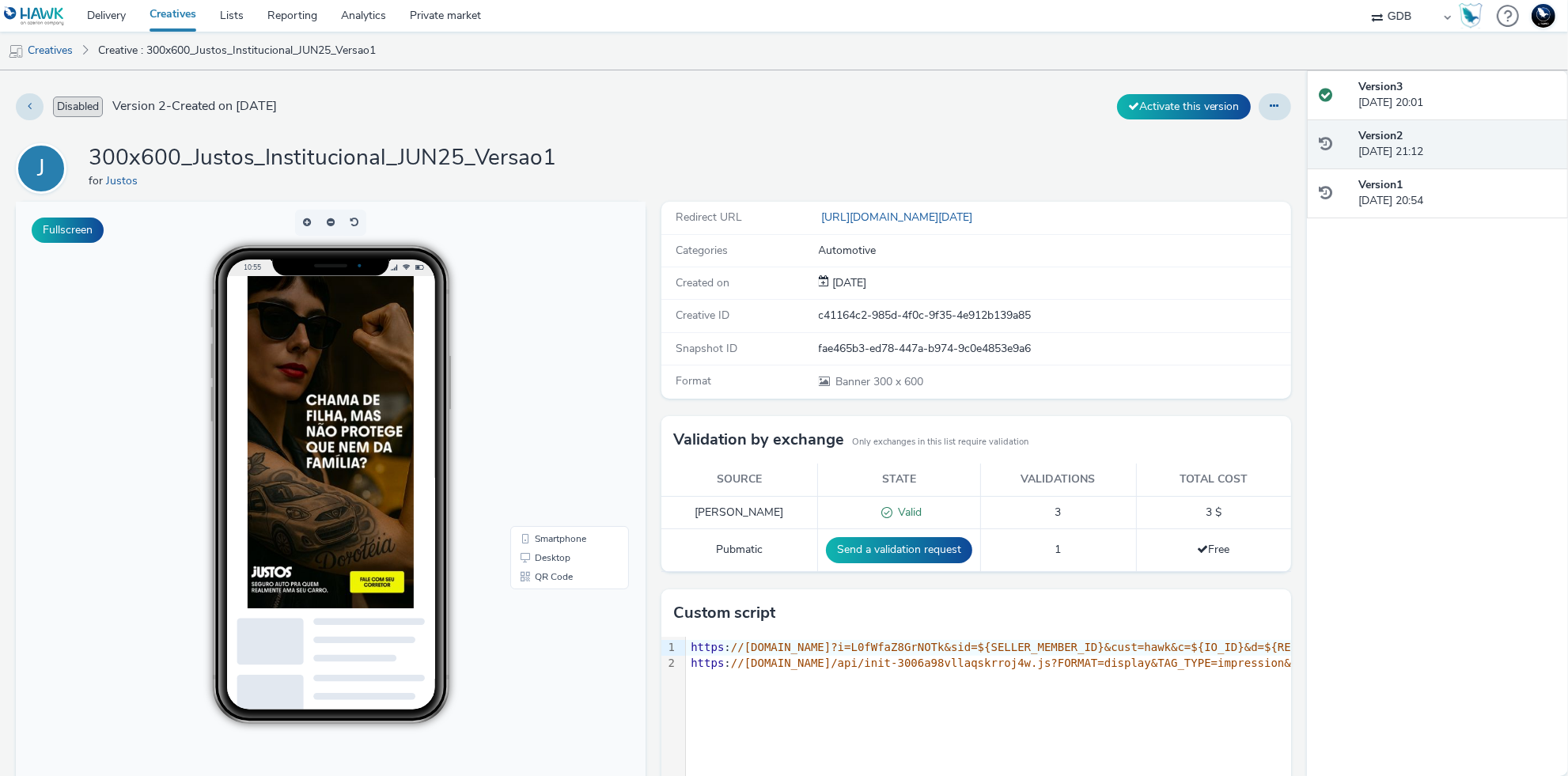
click at [908, 505] on span "Valid" at bounding box center [907, 512] width 29 height 15
click at [625, 141] on div "Disabled Version 2 - Created on 01 August 2025 Activate this version J 300x600_…" at bounding box center [653, 423] width 1307 height 706
click at [819, 347] on div "fae465b3-ed78-447a-b974-9c0e4853e9a6" at bounding box center [1054, 349] width 471 height 16
click at [1480, 96] on div "Version 3 22 August 2025, 20:01" at bounding box center [1457, 95] width 197 height 32
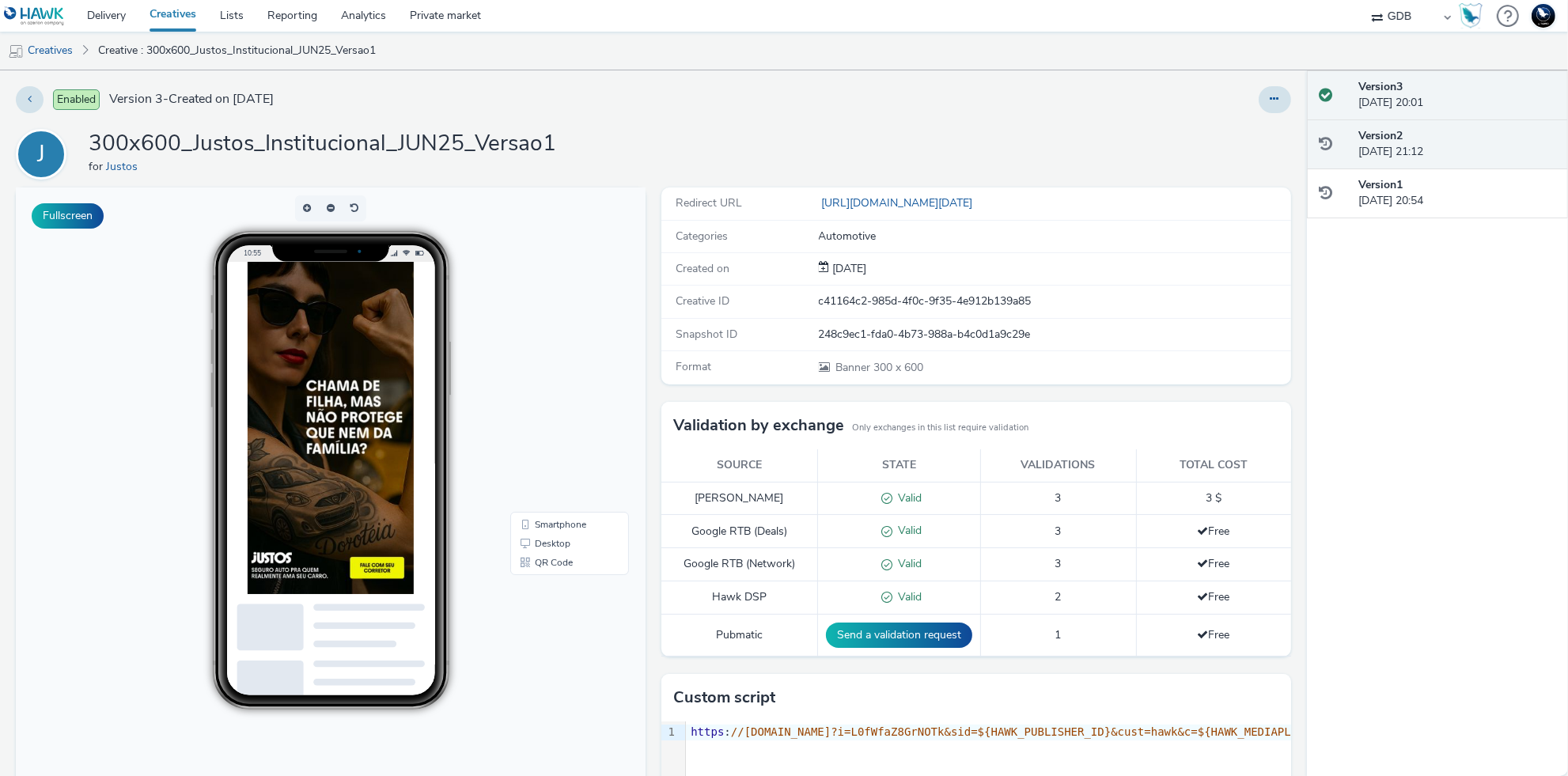
click at [1432, 163] on div "Version 2 21 August 2025, 21:12" at bounding box center [1437, 144] width 261 height 50
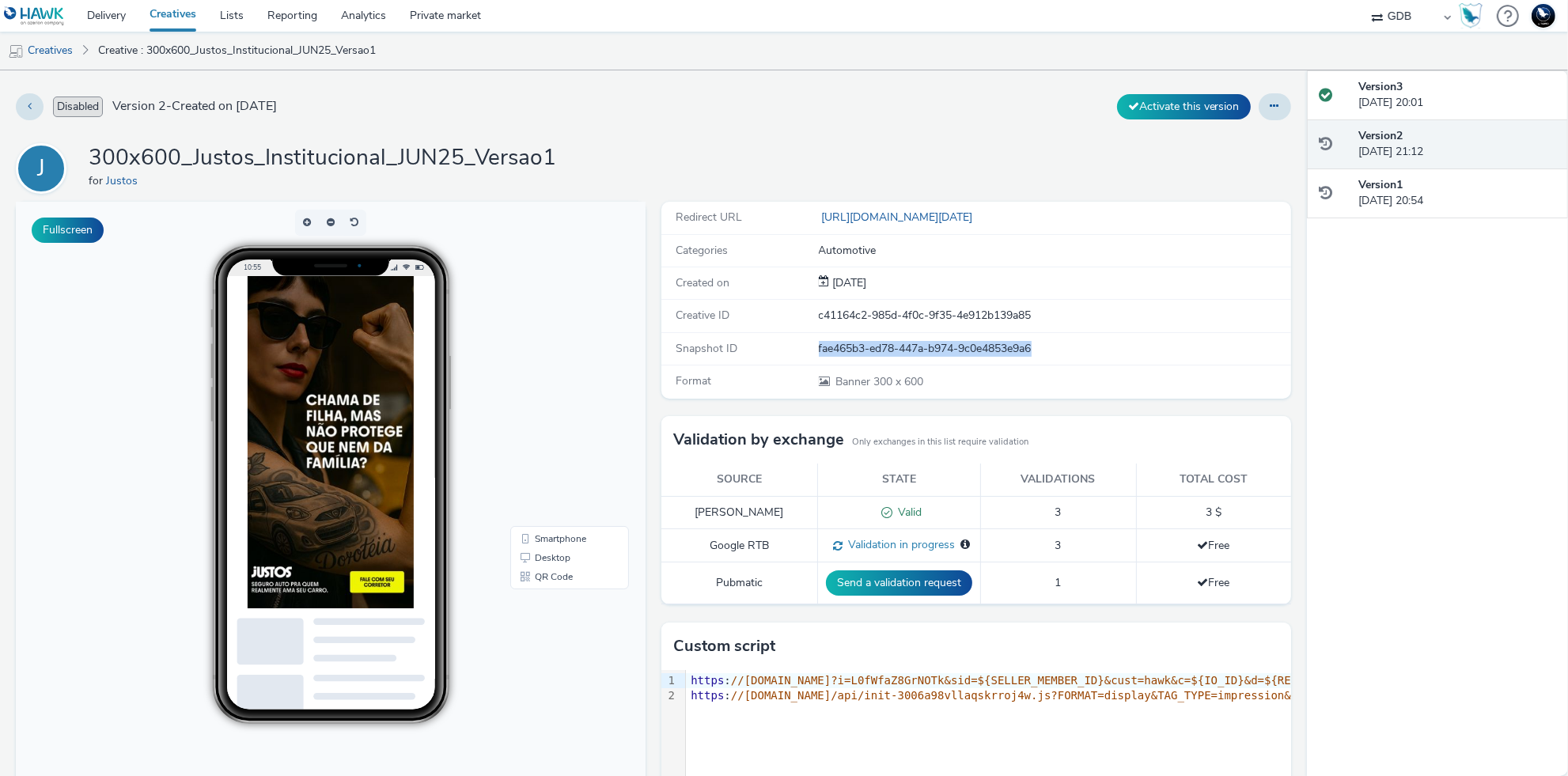
drag, startPoint x: 820, startPoint y: 351, endPoint x: 1084, endPoint y: 356, distance: 264.0
click at [1084, 356] on div "fae465b3-ed78-447a-b974-9c0e4853e9a6" at bounding box center [1054, 349] width 471 height 16
copy div "fae465b3-ed78-447a-b974-9c0e4853e9a6"
click at [1461, 203] on div "Version 1 01 August 2025, 20:54" at bounding box center [1457, 194] width 197 height 32
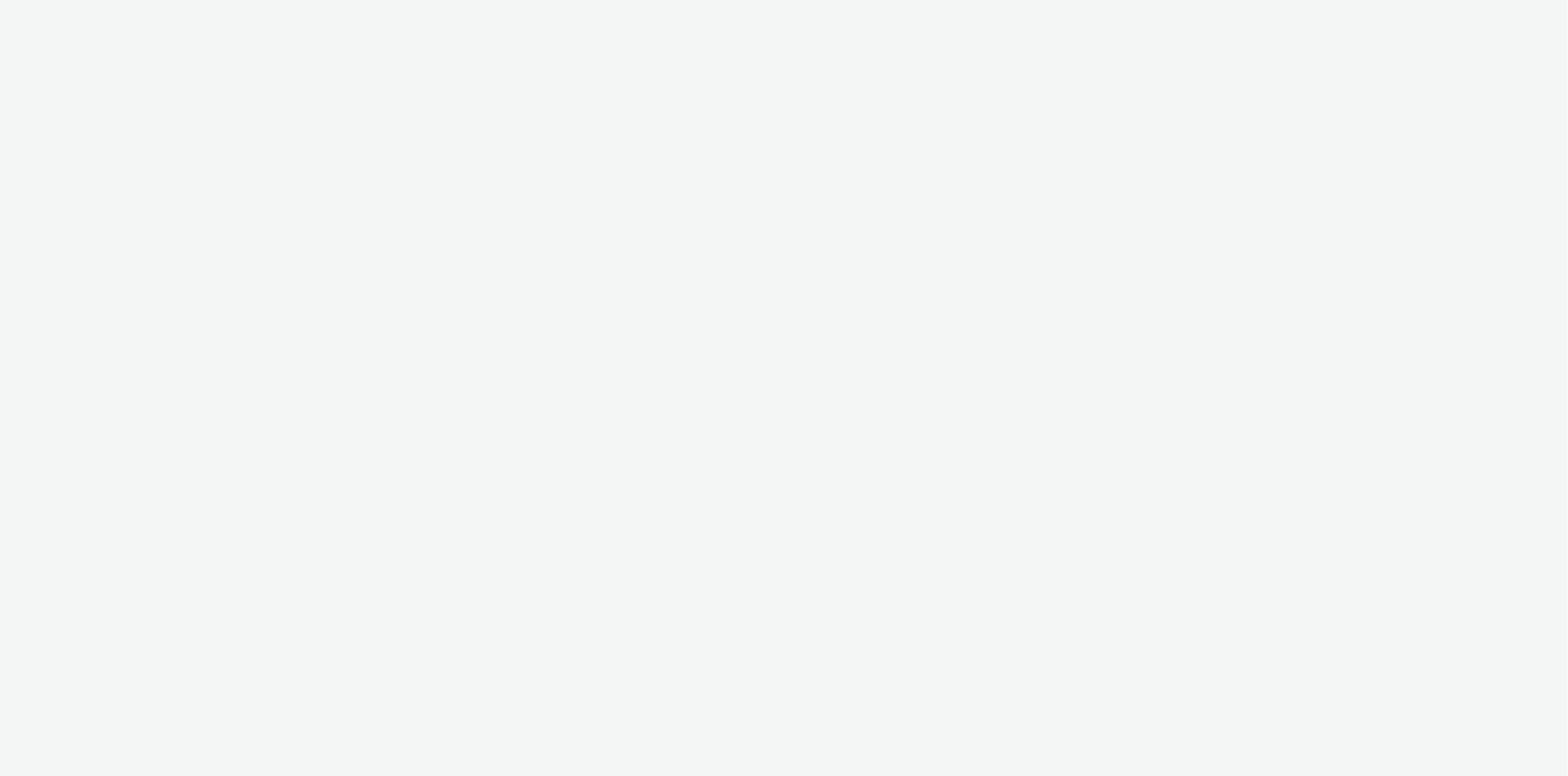
select select "14ff0ef8-09ed-4aeb-b460-2bf7cbd953b7"
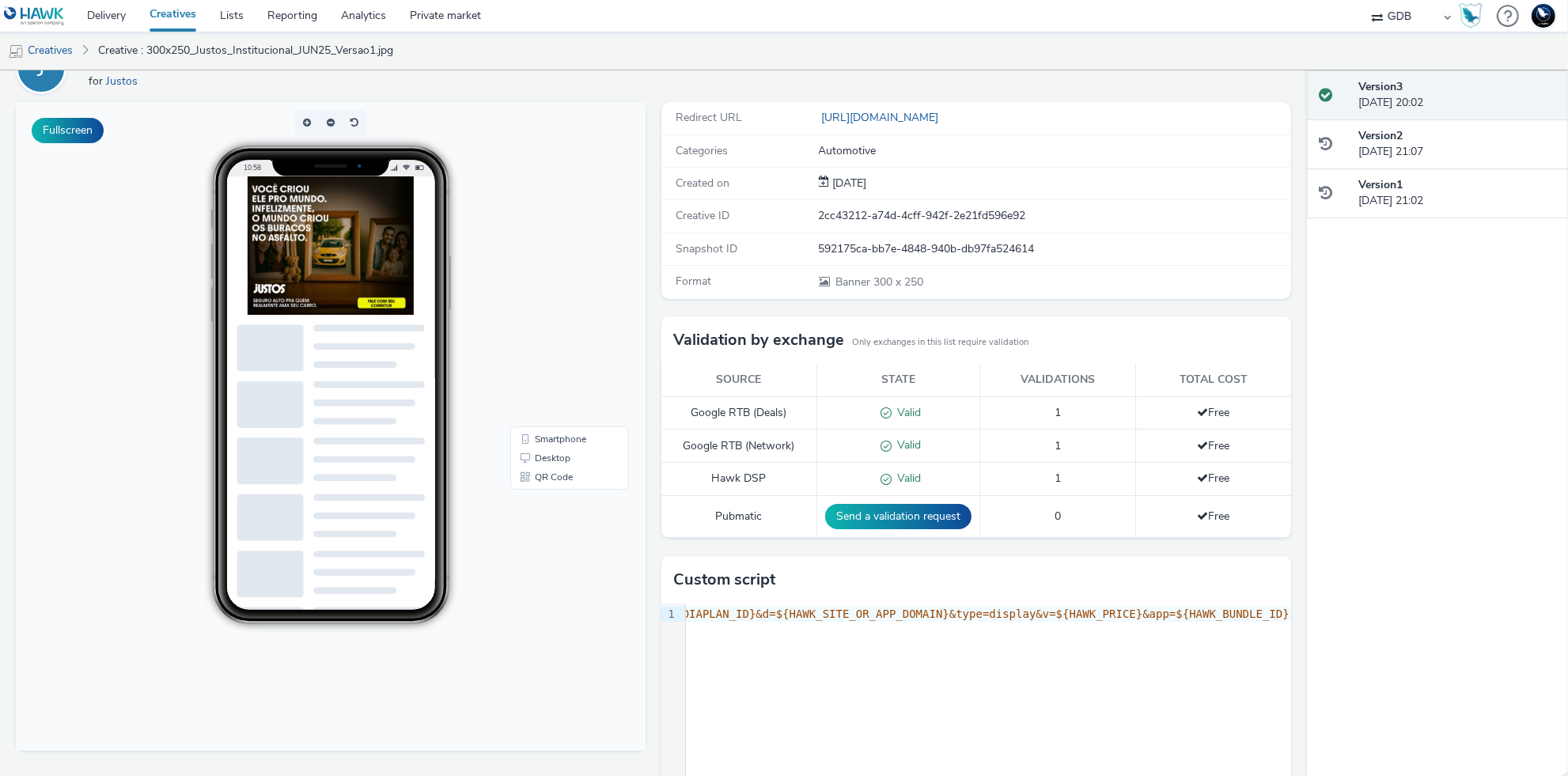
scroll to position [0, 595]
click at [1437, 136] on div "Version 2 [DATE] 21:07" at bounding box center [1457, 144] width 197 height 32
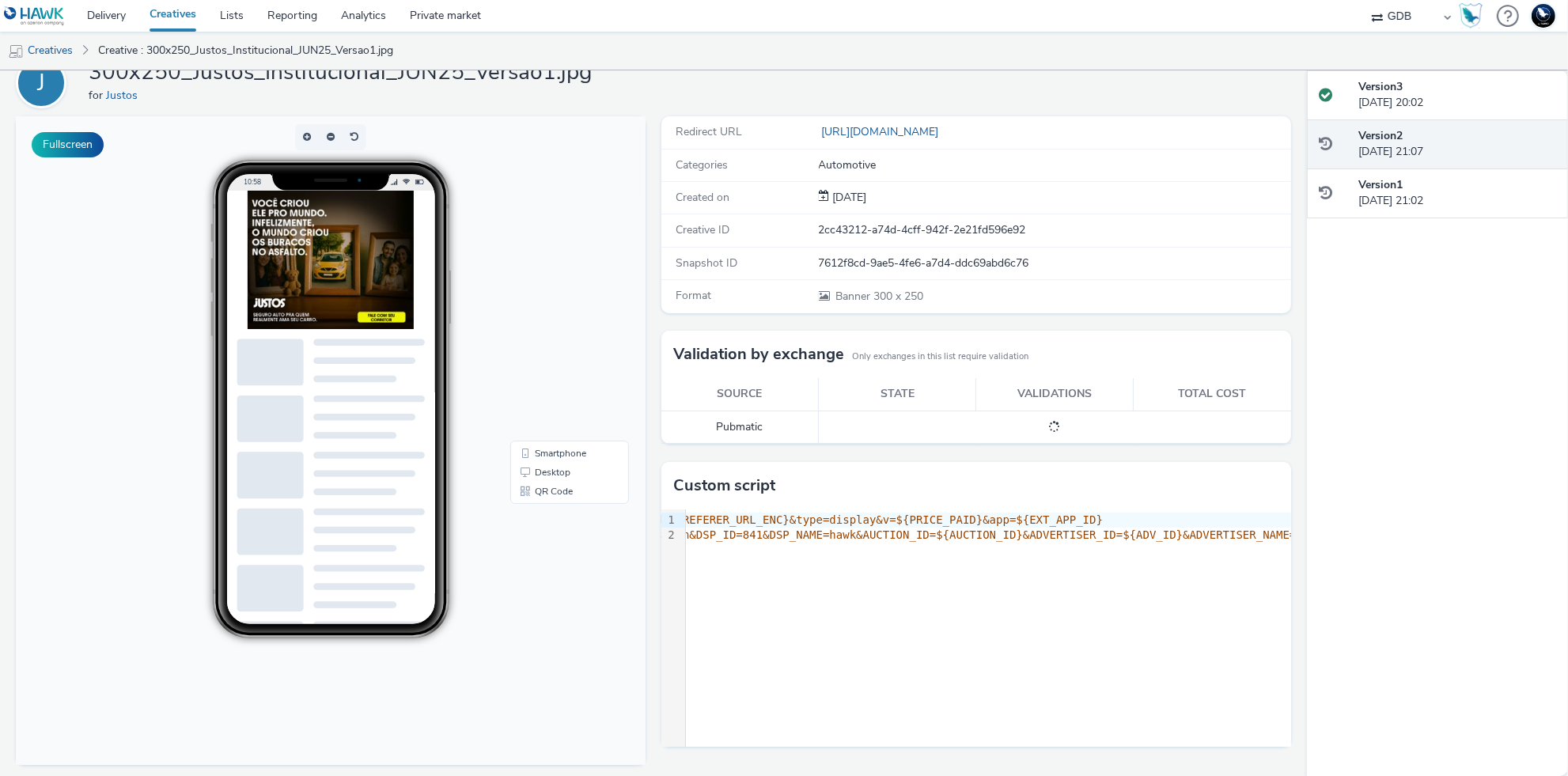
scroll to position [92, 0]
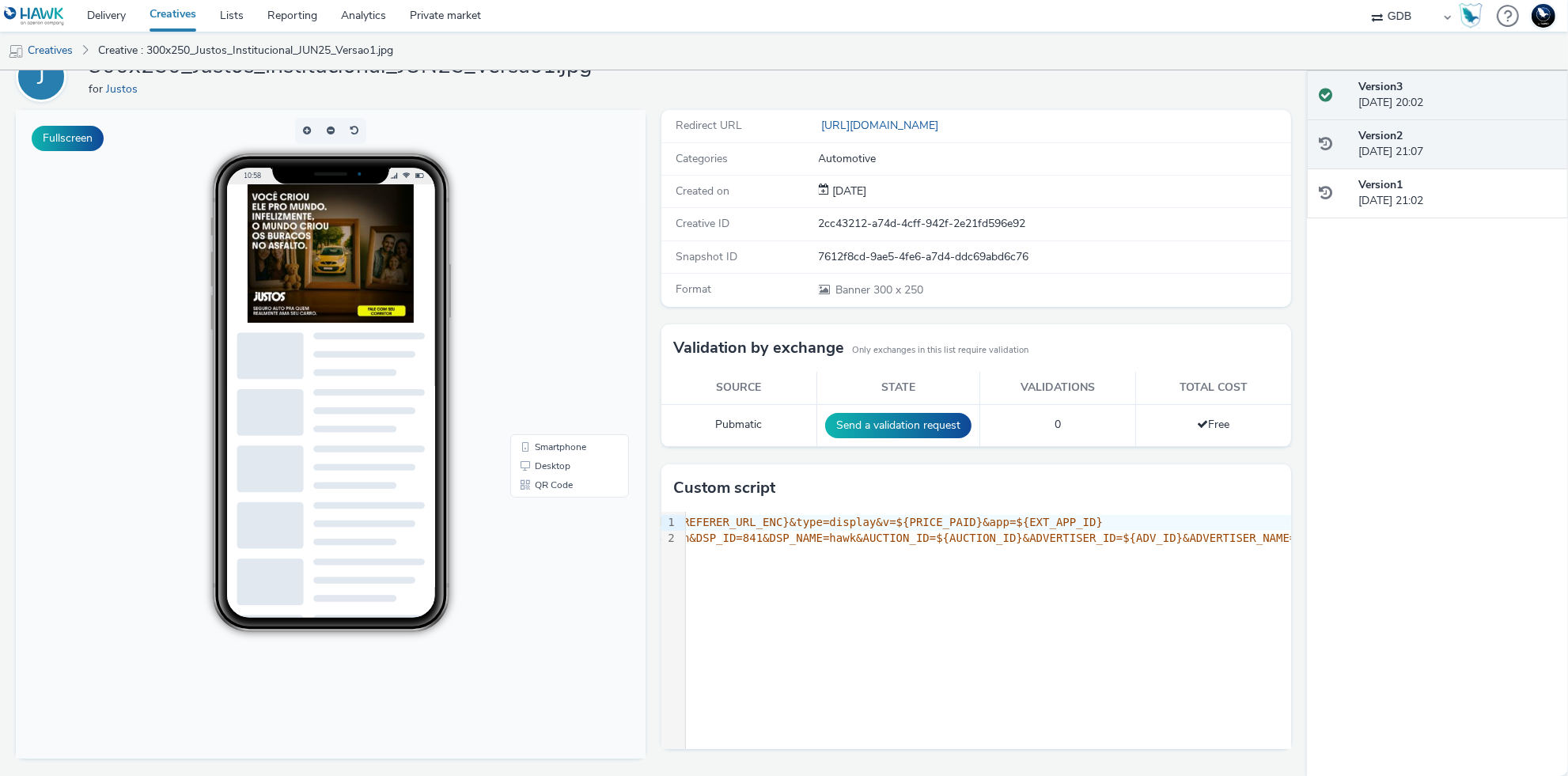
click at [1454, 95] on div "Version 3 [DATE] 20:02" at bounding box center [1457, 95] width 197 height 32
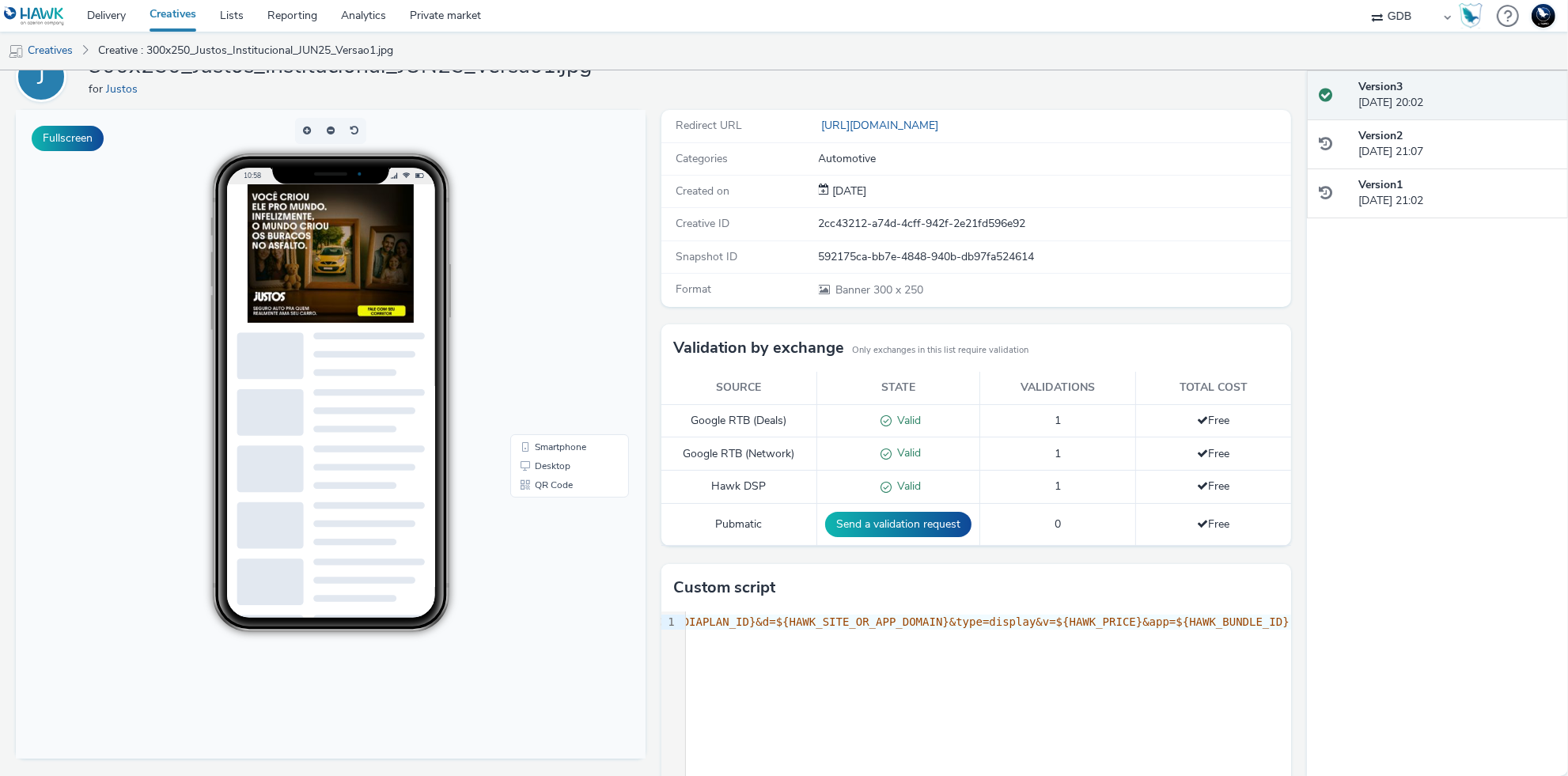
scroll to position [86, 0]
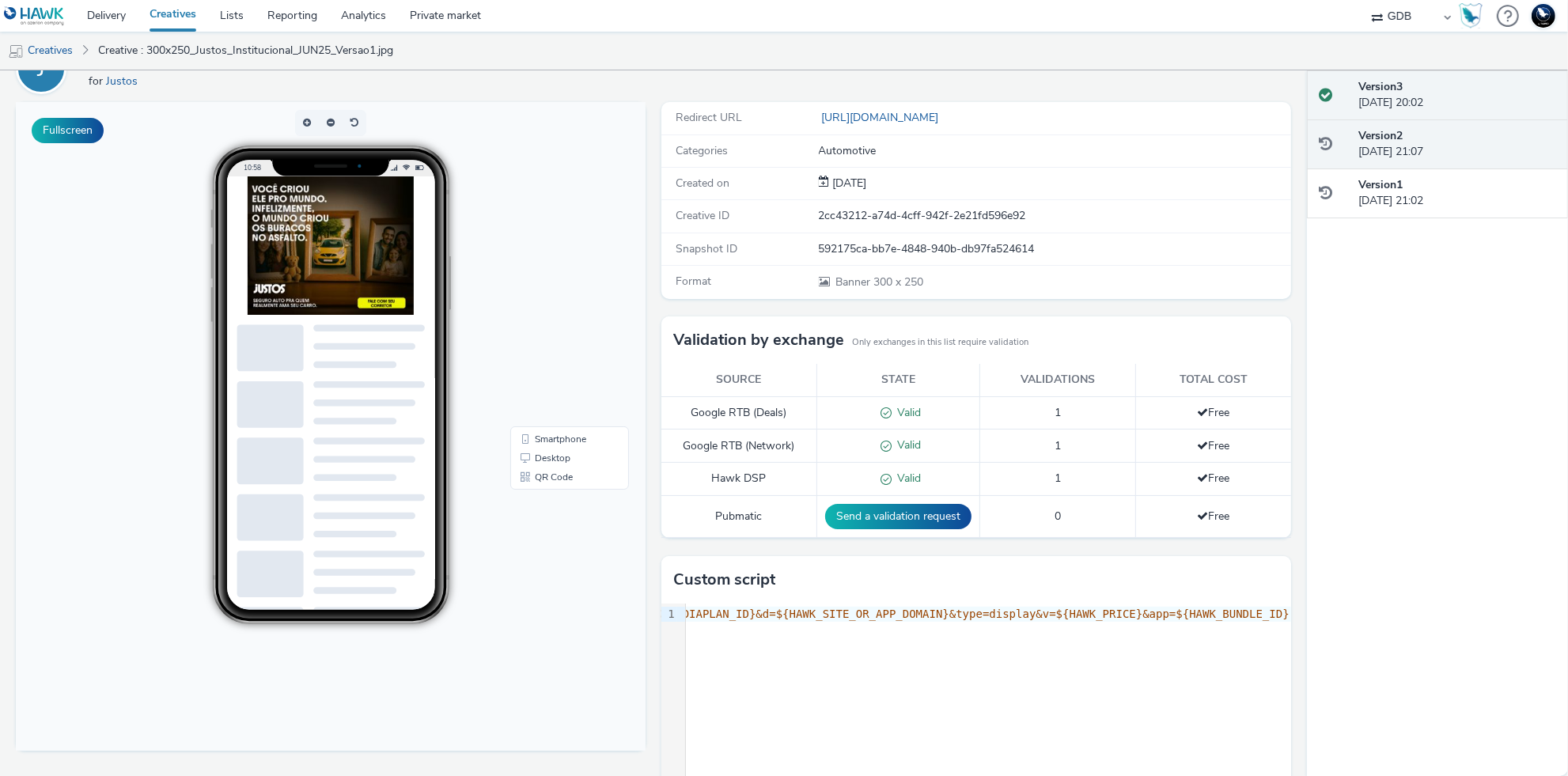
click at [1451, 129] on div "Version 2 [DATE] 21:07" at bounding box center [1457, 144] width 197 height 32
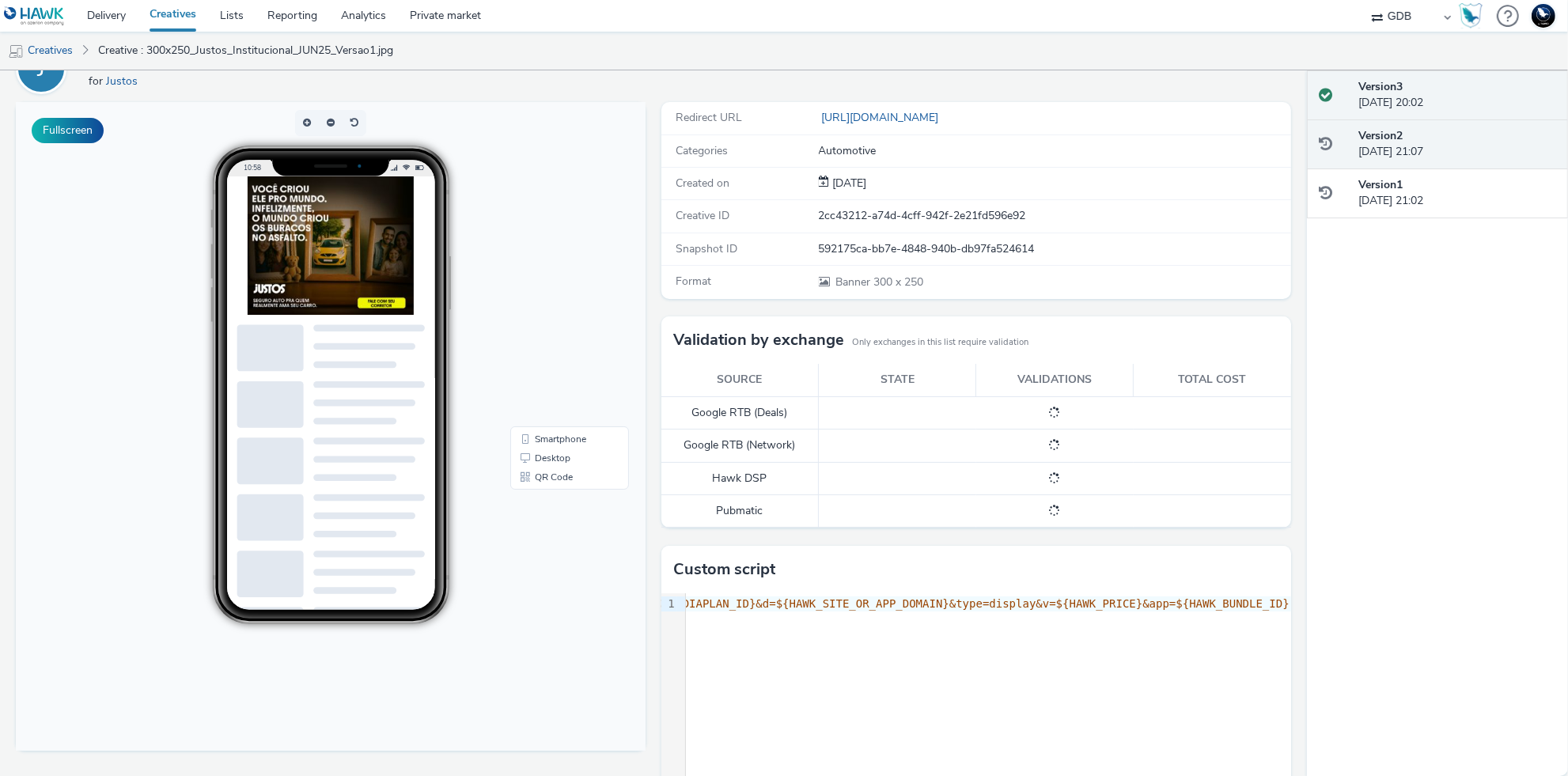
scroll to position [92, 0]
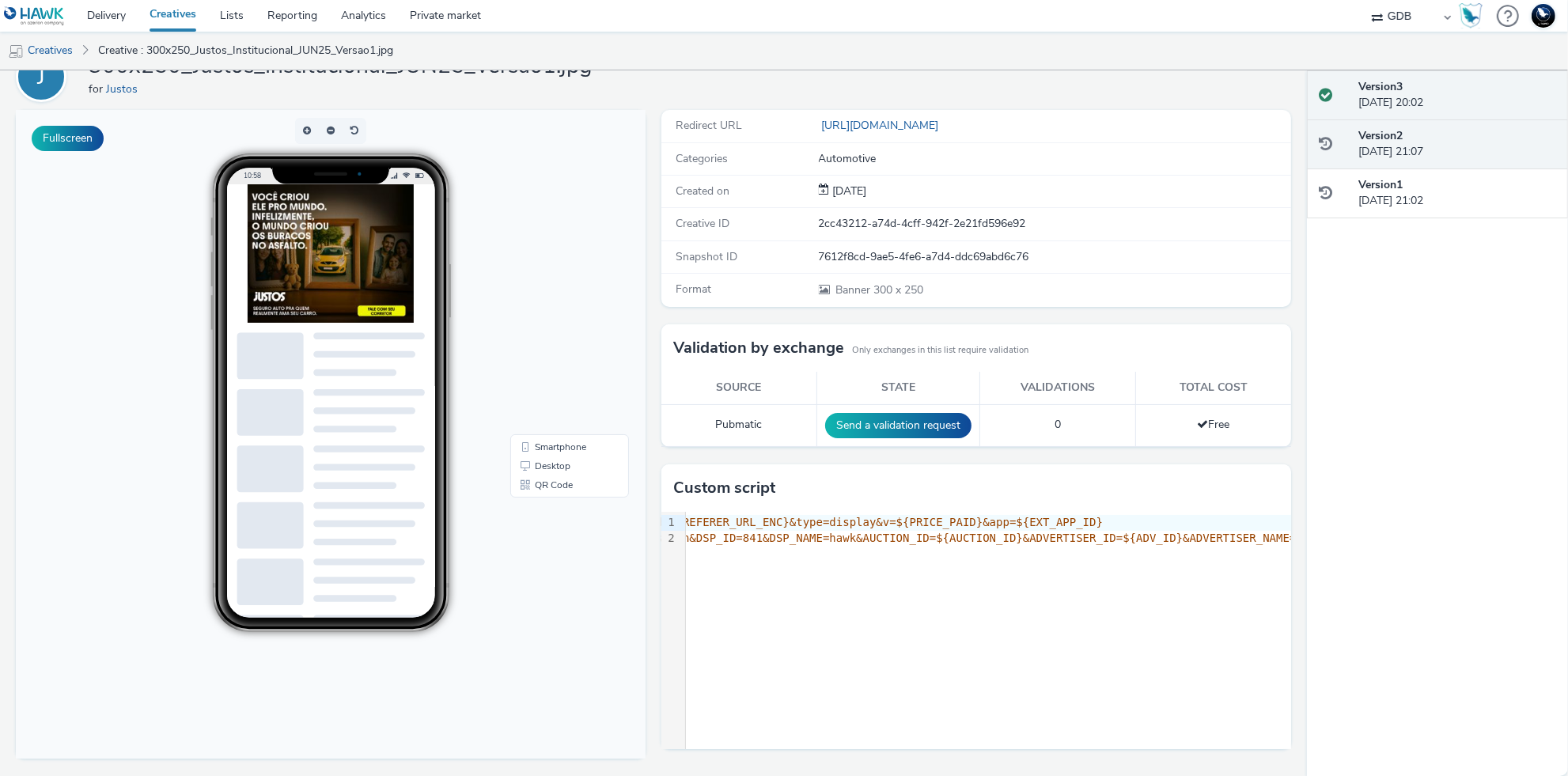
click at [1448, 84] on div "Version 3 [DATE] 20:02" at bounding box center [1457, 95] width 197 height 32
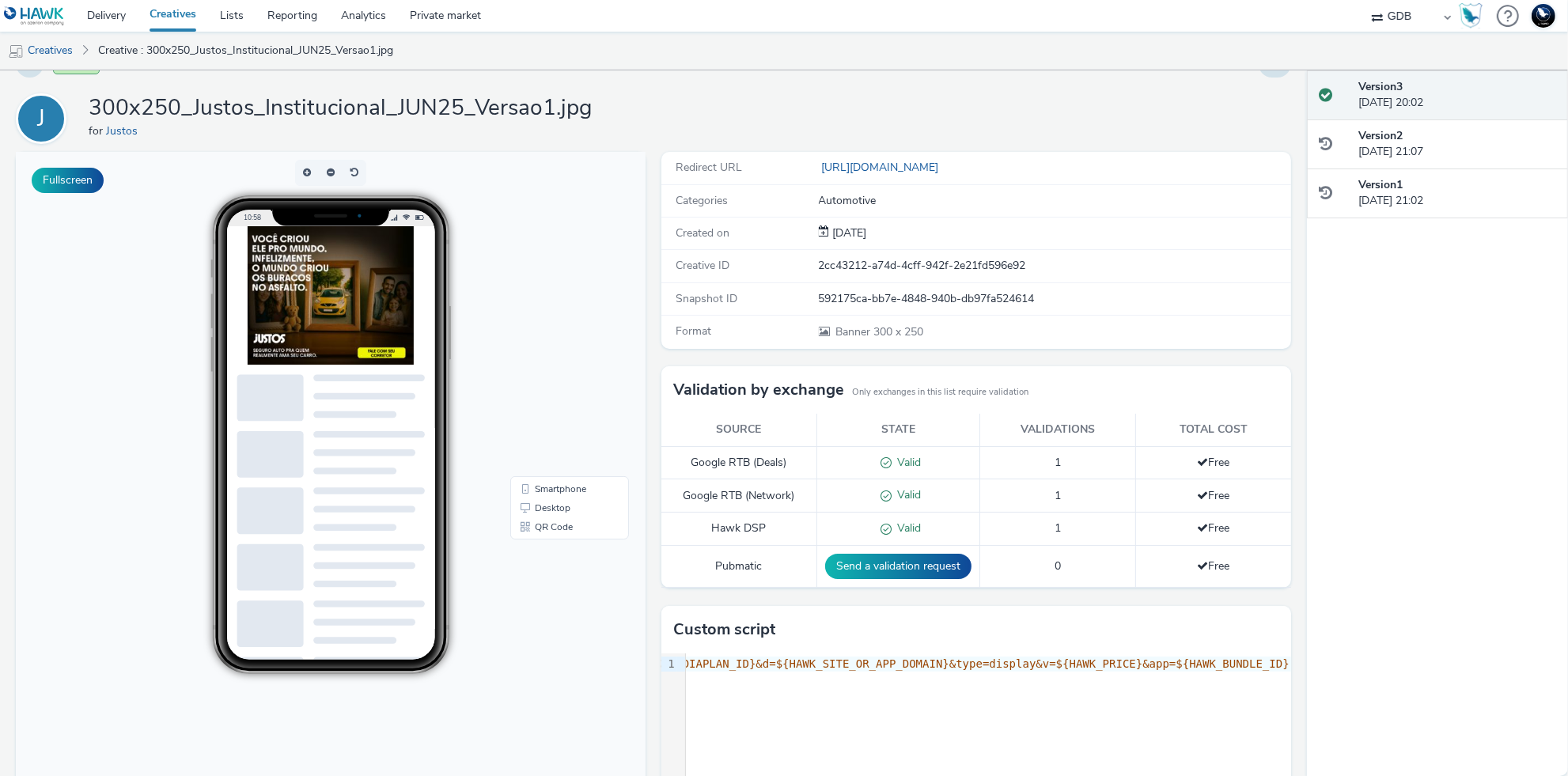
scroll to position [0, 0]
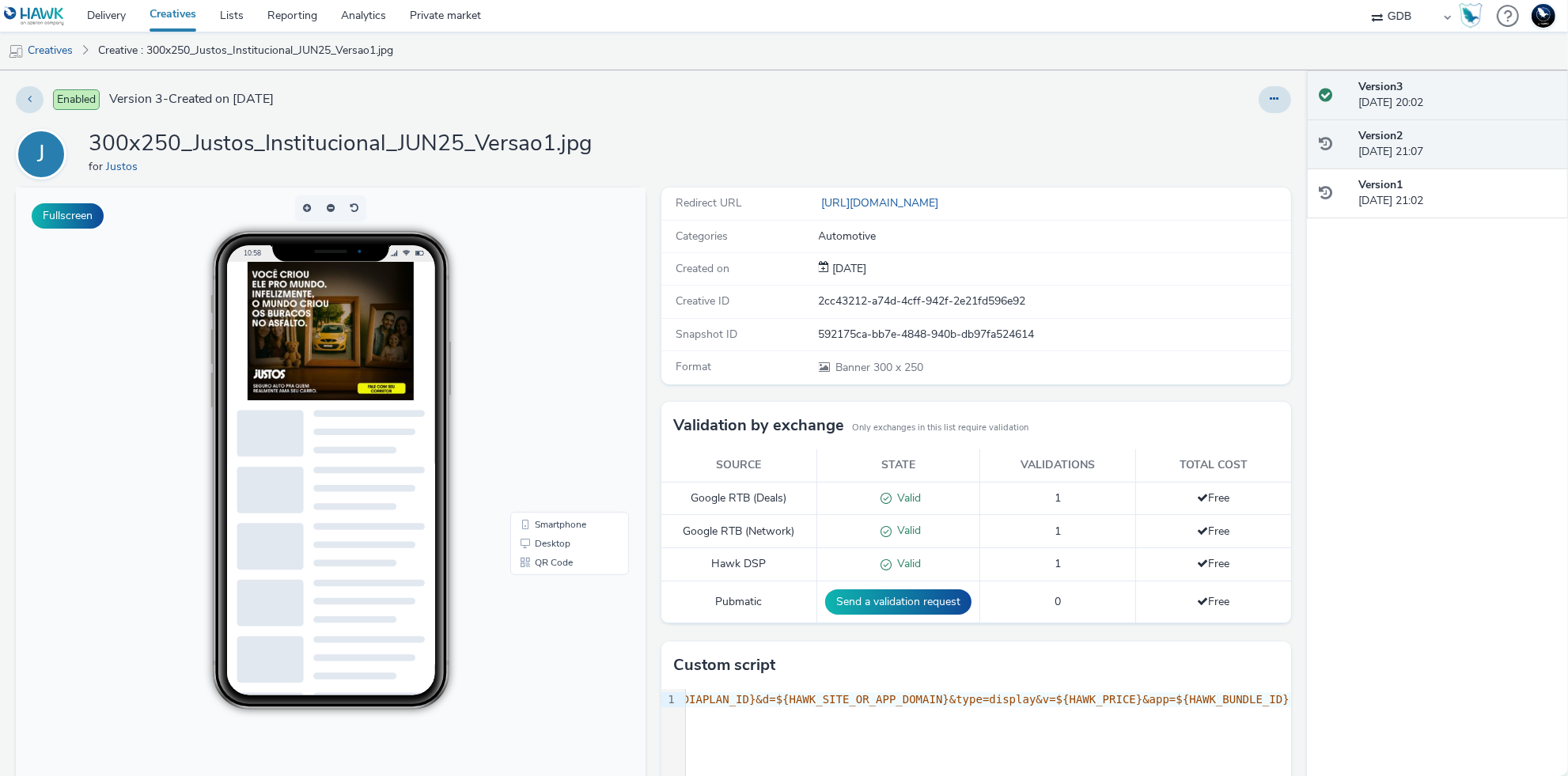
click at [1454, 151] on div "Version 2 [DATE] 21:07" at bounding box center [1457, 144] width 197 height 32
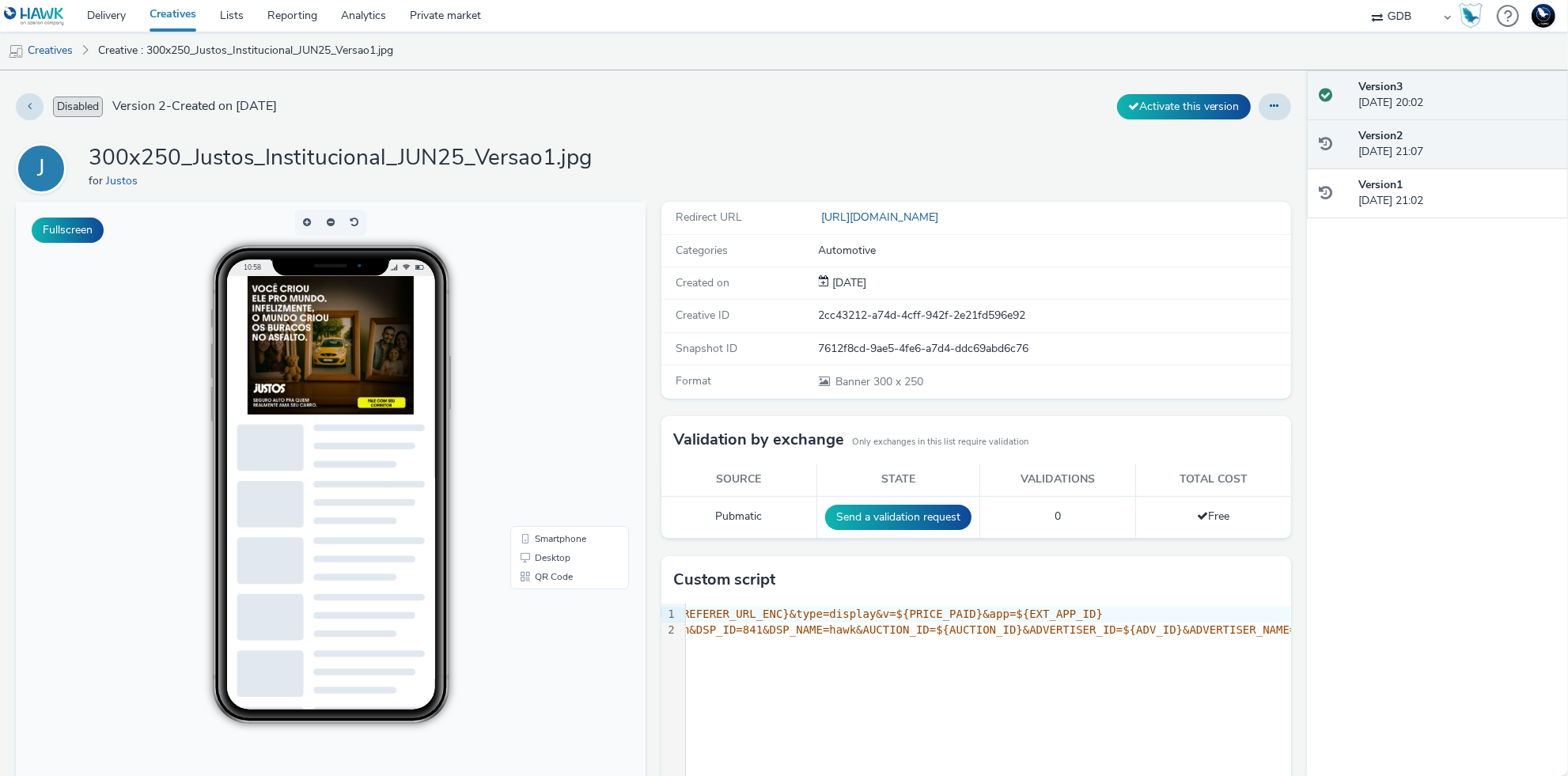
click at [1504, 89] on div "Version 3 [DATE] 20:02" at bounding box center [1457, 95] width 197 height 32
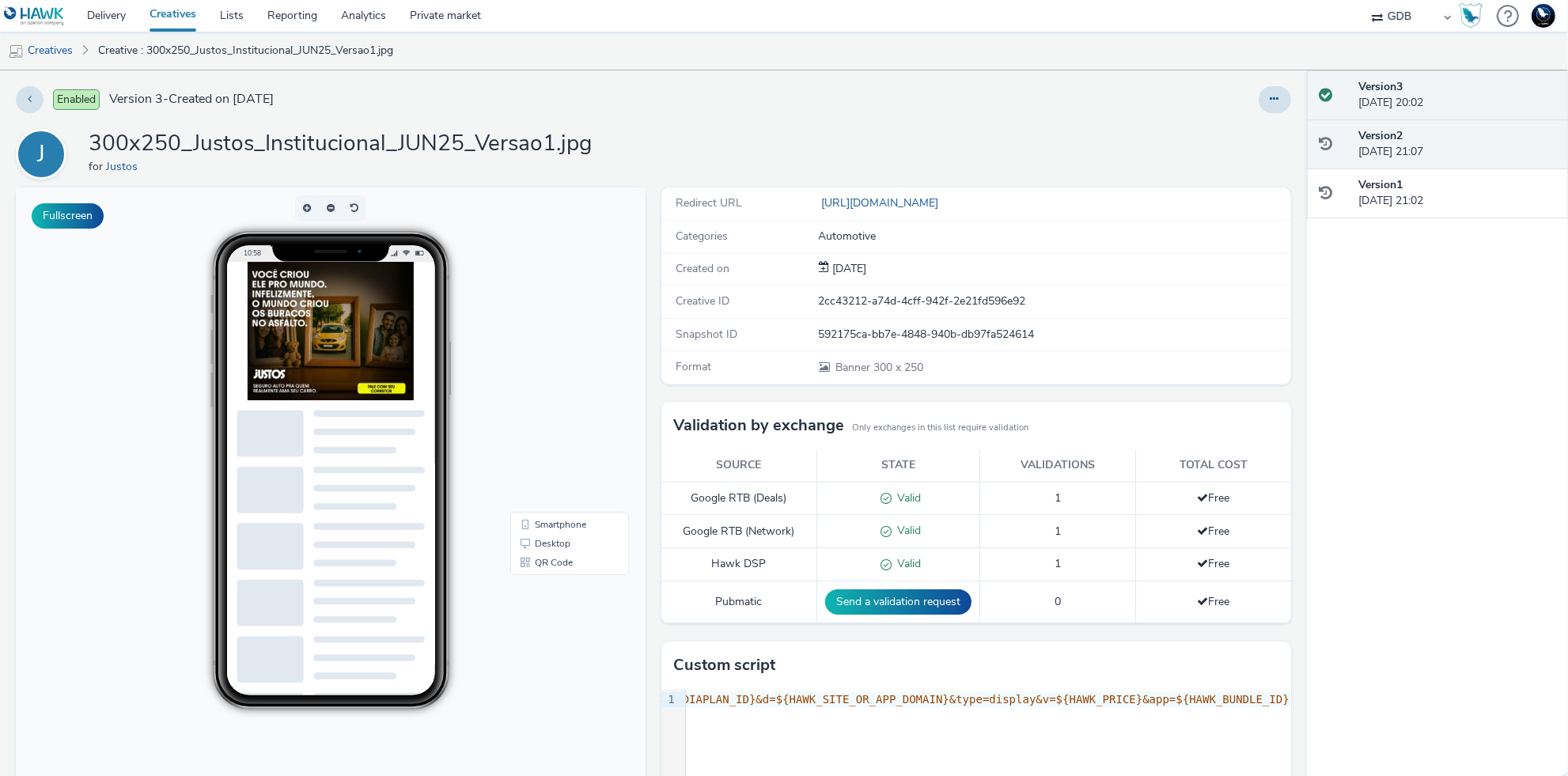
click at [1507, 126] on div "Version 2 [DATE] 21:07" at bounding box center [1437, 144] width 261 height 50
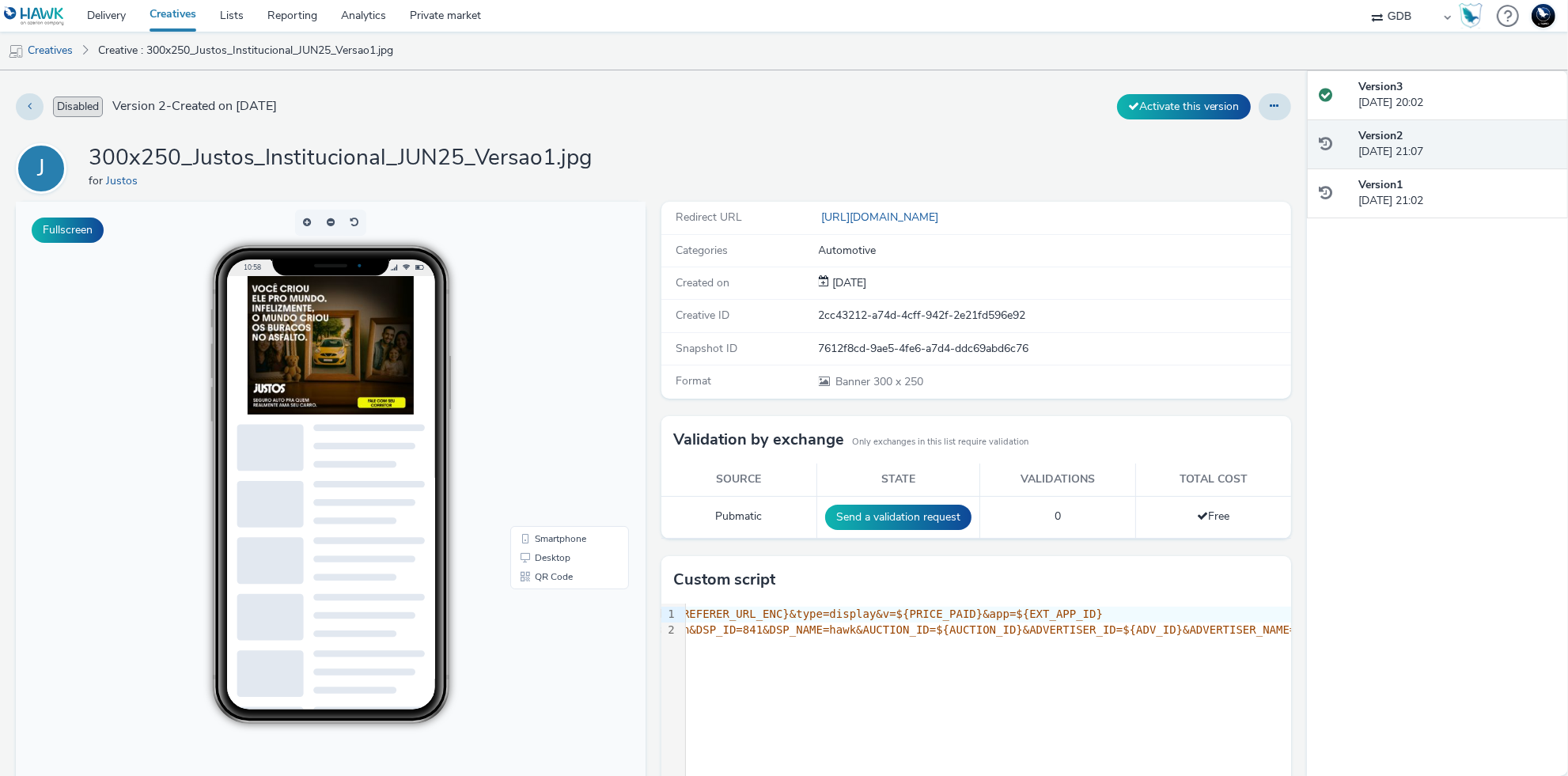
click at [1041, 172] on div "J 300x250_Justos_Institucional_JUN25_Versao1.jpg for Justos" at bounding box center [654, 169] width 1275 height 51
drag, startPoint x: 814, startPoint y: 342, endPoint x: 1109, endPoint y: 352, distance: 295.2
click at [1109, 352] on div "Snapshot ID 7612f8cd-9ae5-4fe6-a7d4-ddc69abd6c76" at bounding box center [977, 349] width 630 height 32
copy div "7612f8cd-9ae5-4fe6-a7d4-ddc69abd6c76"
click at [1497, 194] on div "Version 1 [DATE] 21:02" at bounding box center [1457, 194] width 197 height 32
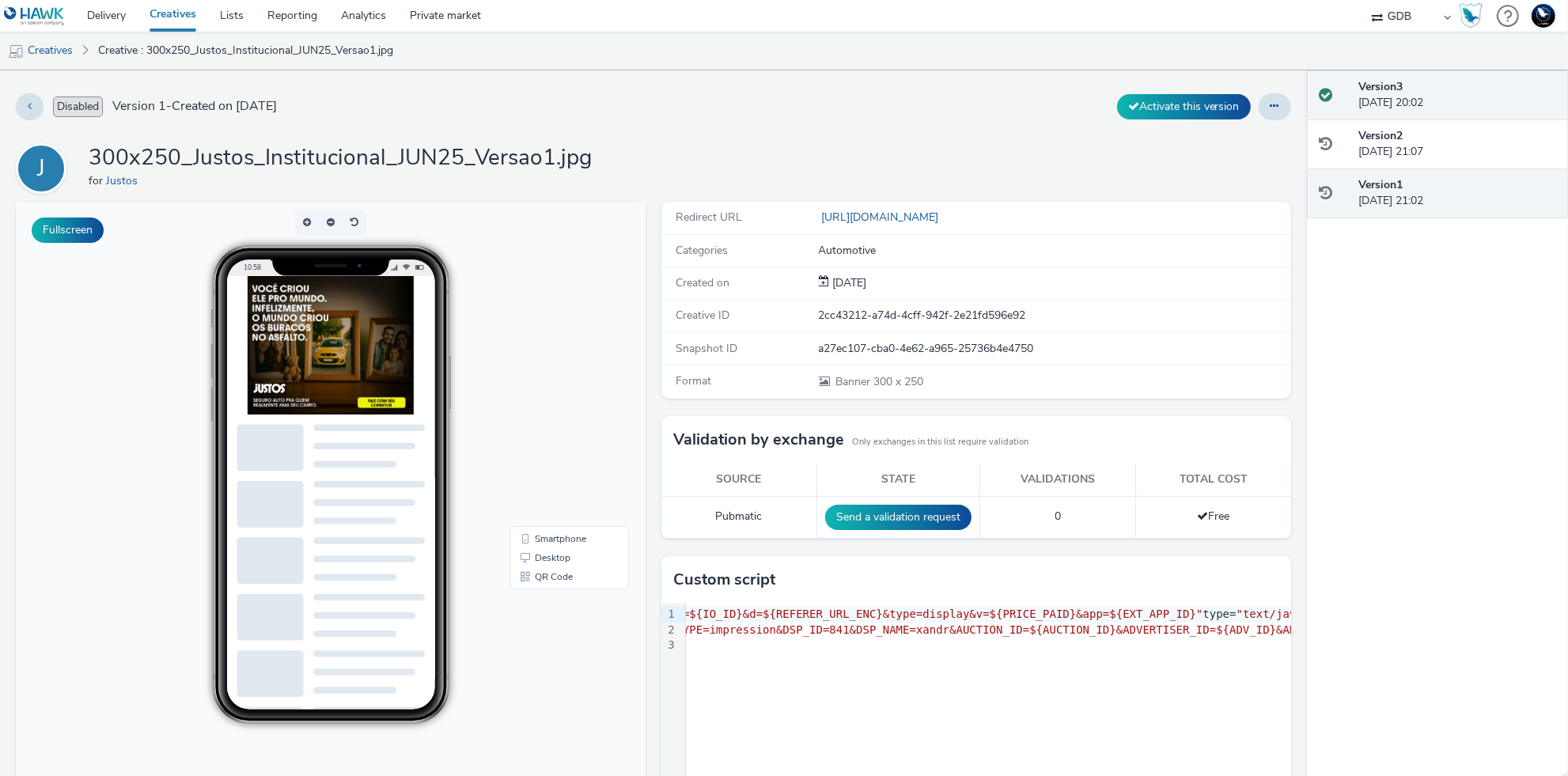
click at [1485, 103] on div "Version 3 [DATE] 20:02" at bounding box center [1457, 95] width 197 height 32
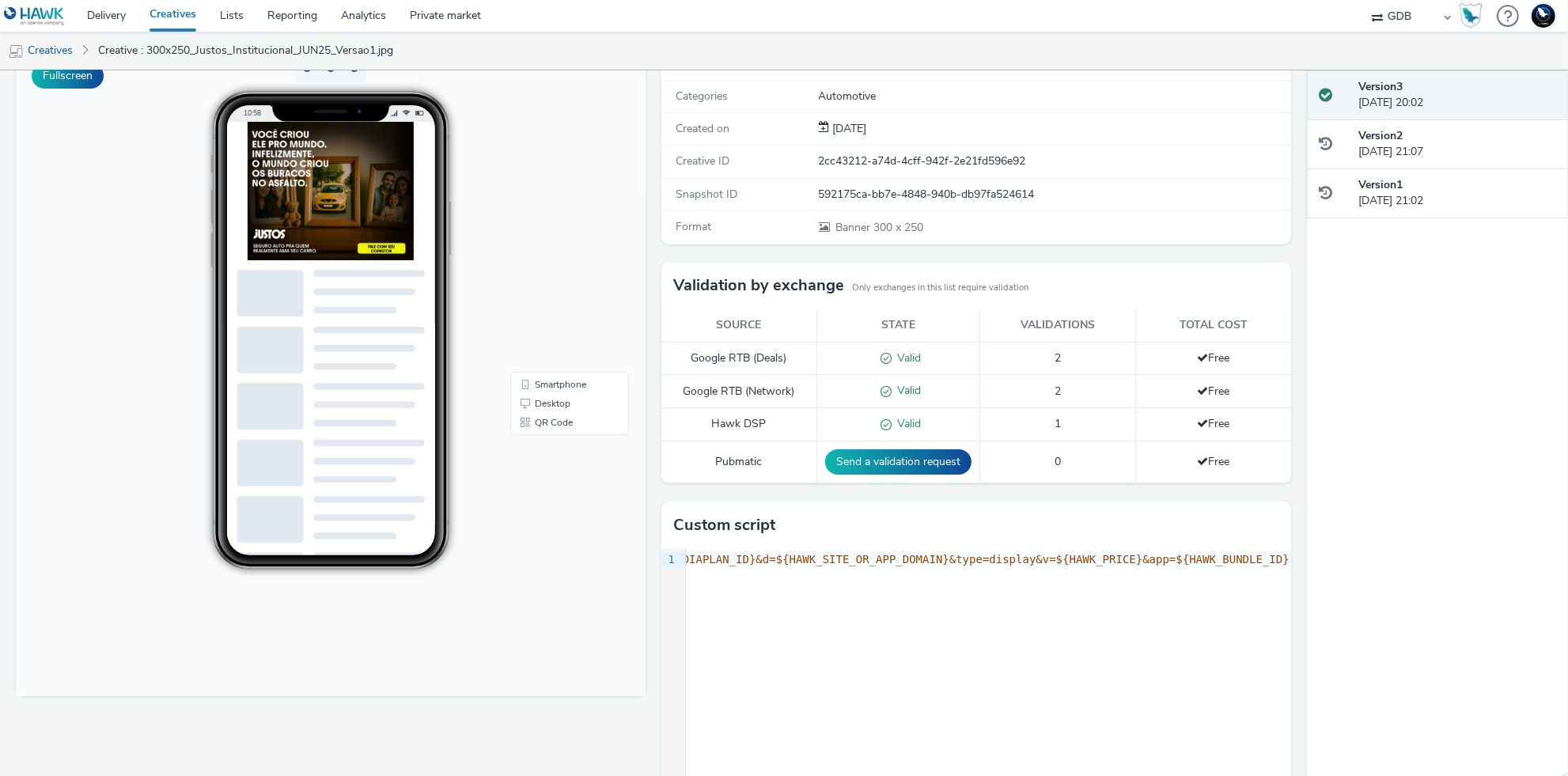
scroll to position [169, 0]
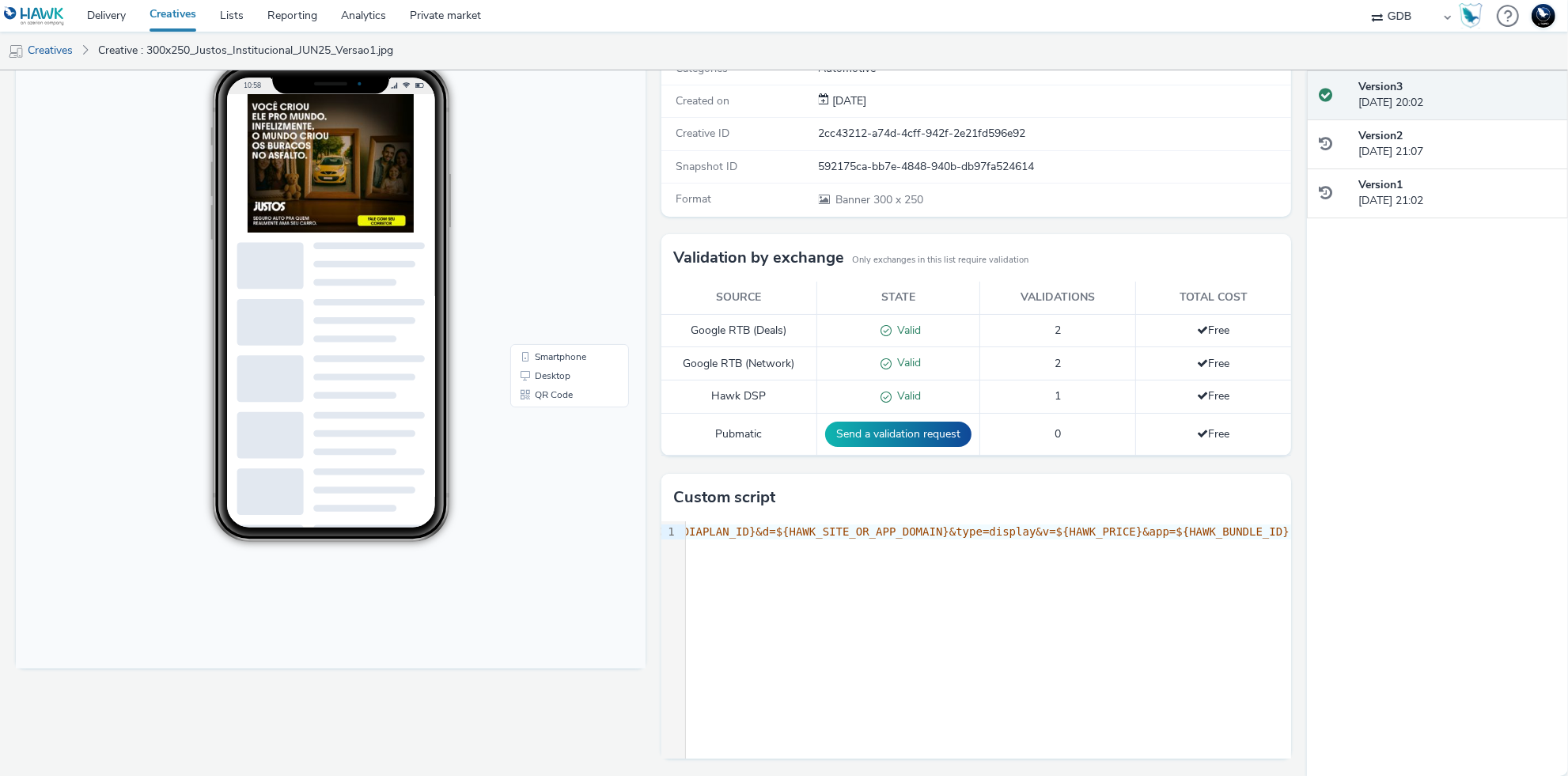
click at [969, 549] on div "9 1 › https : //[DOMAIN_NAME]?i=L0fWfaZ8GrNOTk&sid=${HAWK_PUBLISHER_ID}&cust=ha…" at bounding box center [977, 640] width 630 height 237
drag, startPoint x: 934, startPoint y: 356, endPoint x: 934, endPoint y: 337, distance: 19.0
click at [934, 337] on tbody "Google RTB (Deals) Valid 2 Free Google RTB (Network) Valid 2 Free Hawk DSP Vali…" at bounding box center [977, 384] width 630 height 142
click at [934, 337] on div "Valid" at bounding box center [898, 331] width 146 height 17
click at [915, 359] on span "Valid" at bounding box center [906, 362] width 29 height 15
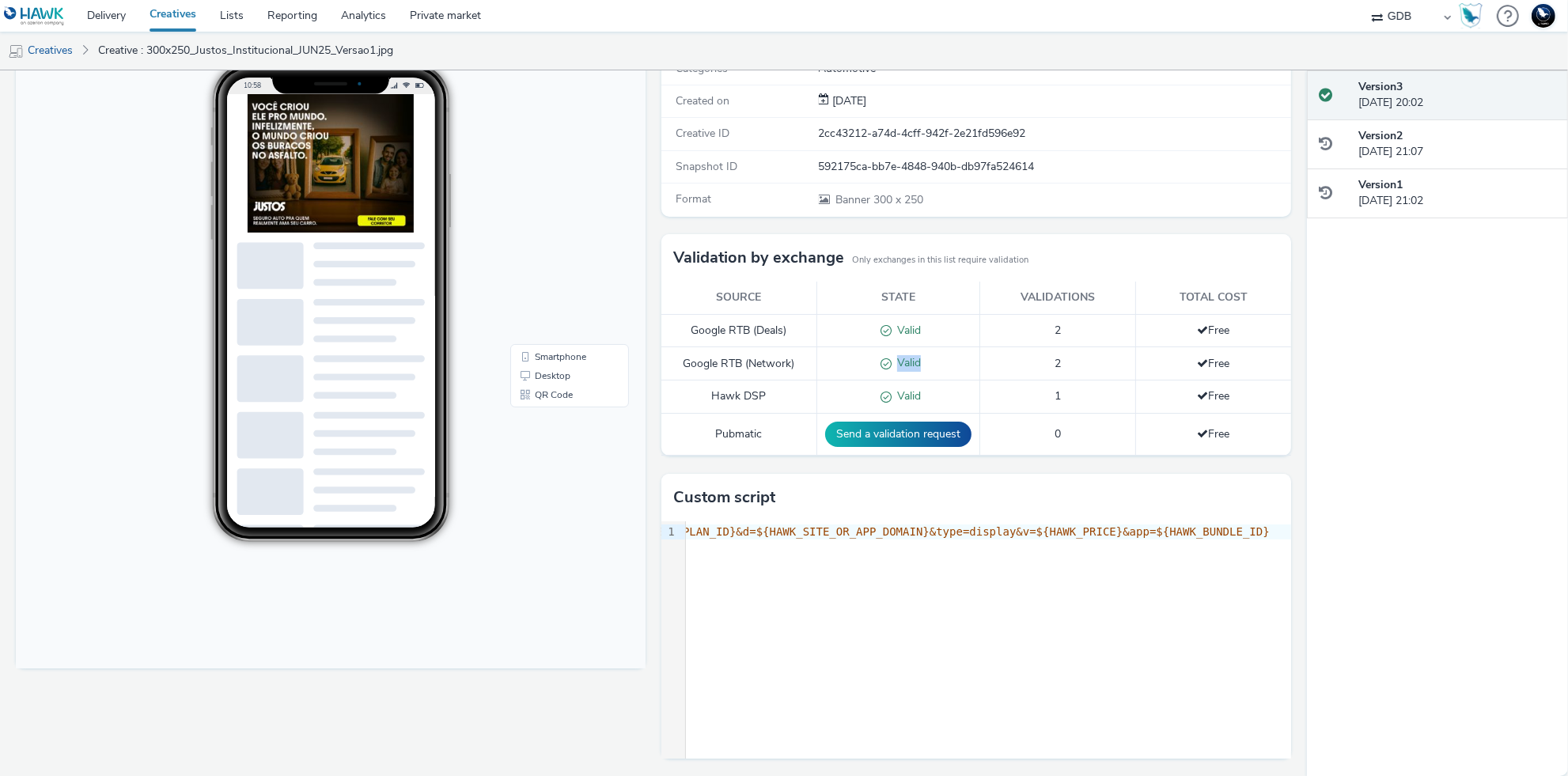
click at [915, 359] on span "Valid" at bounding box center [906, 362] width 29 height 15
click at [1077, 314] on td "2" at bounding box center [1057, 330] width 156 height 33
click at [1489, 151] on div "Version 2 [DATE] 21:07" at bounding box center [1457, 144] width 197 height 32
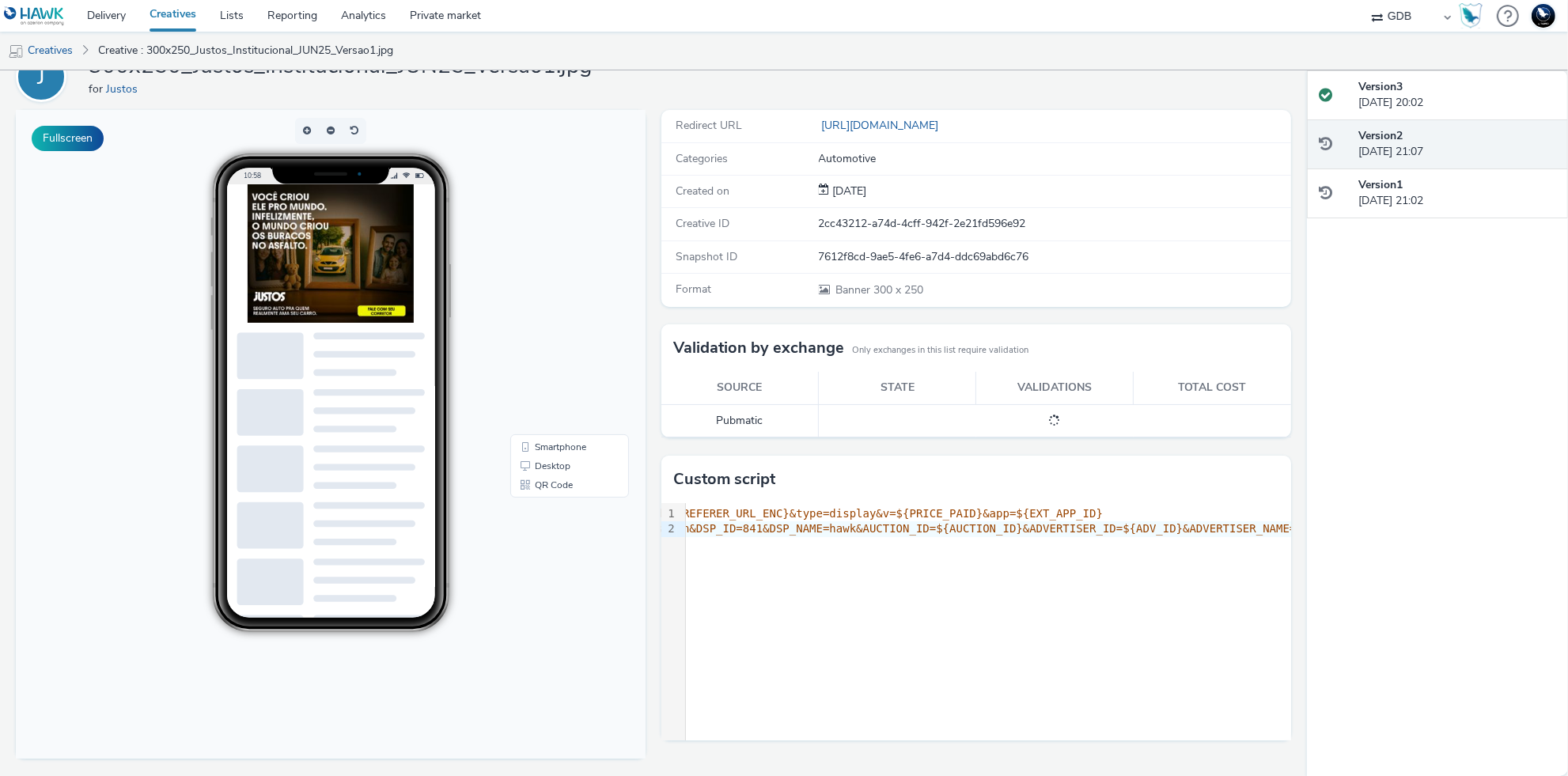
scroll to position [116, 0]
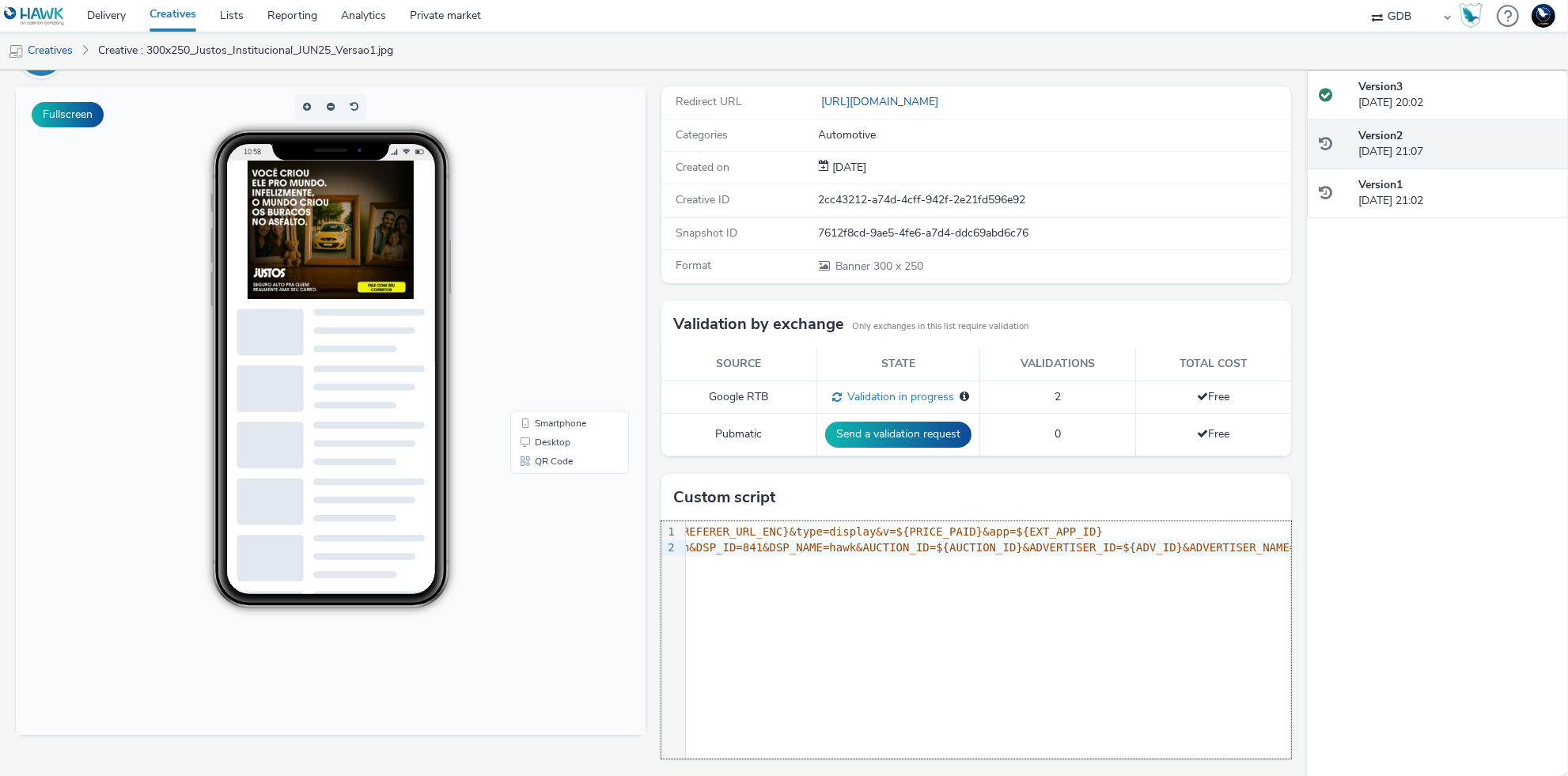
click at [1026, 565] on div "9 1 2 › https : //[DOMAIN_NAME]?i=L0fWfaZ8GrNOTk&sid=${SELLER_MEMBER_ID}&cust=h…" at bounding box center [977, 640] width 630 height 237
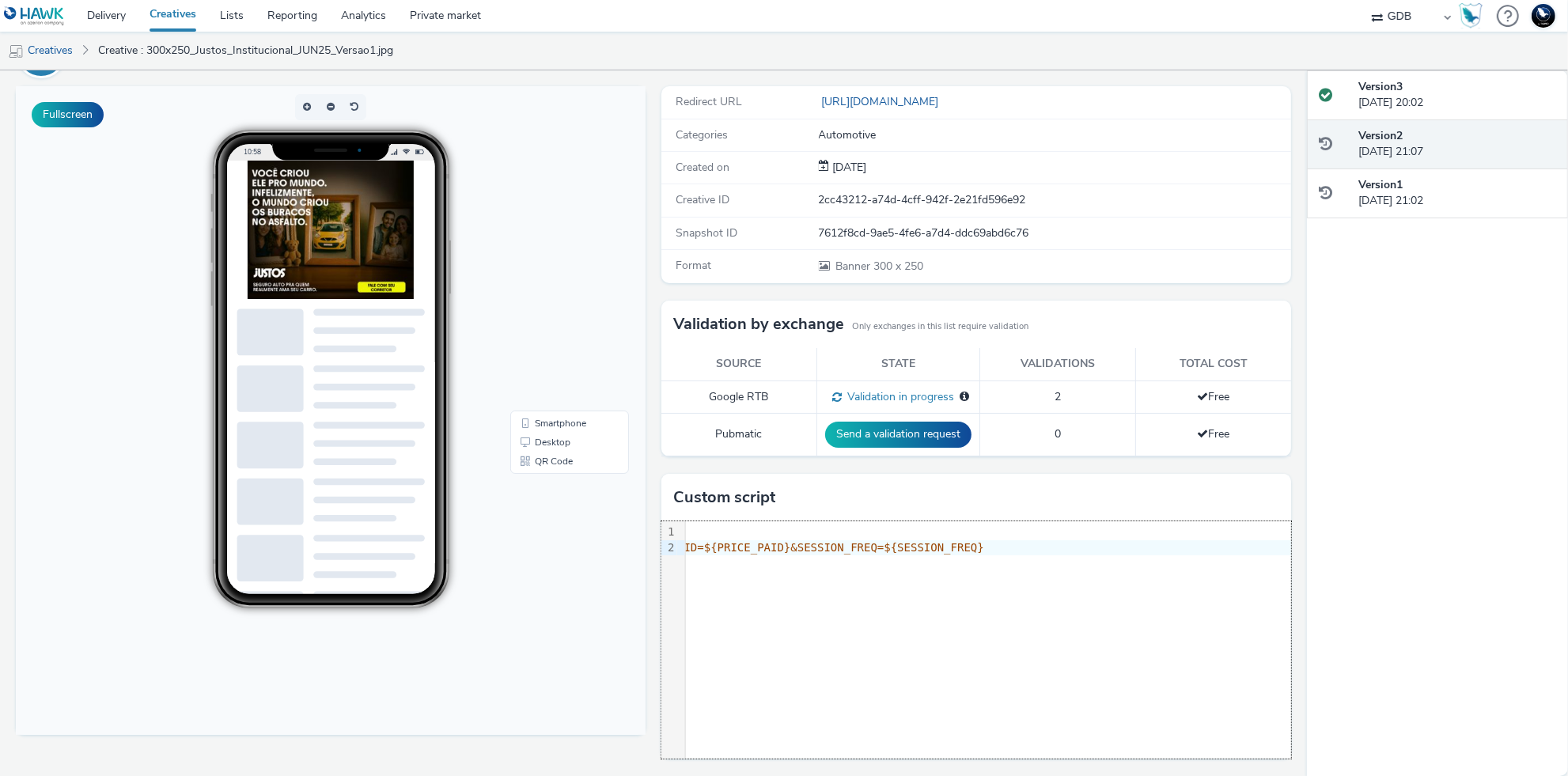
scroll to position [0, 3155]
